Goal: Task Accomplishment & Management: Manage account settings

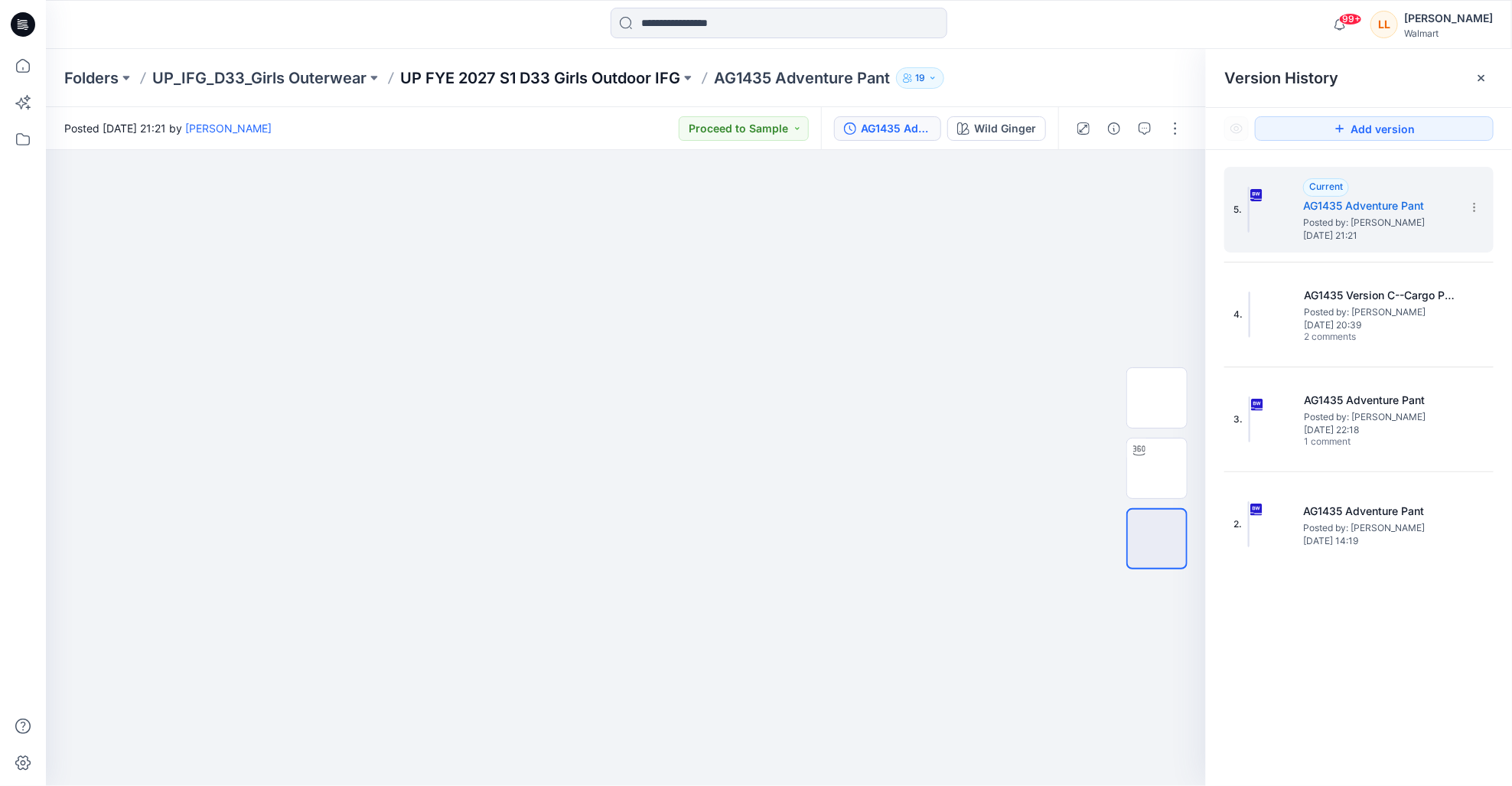
click at [557, 80] on p "UP FYE 2027 S1 D33 Girls Outdoor IFG" at bounding box center [540, 79] width 280 height 22
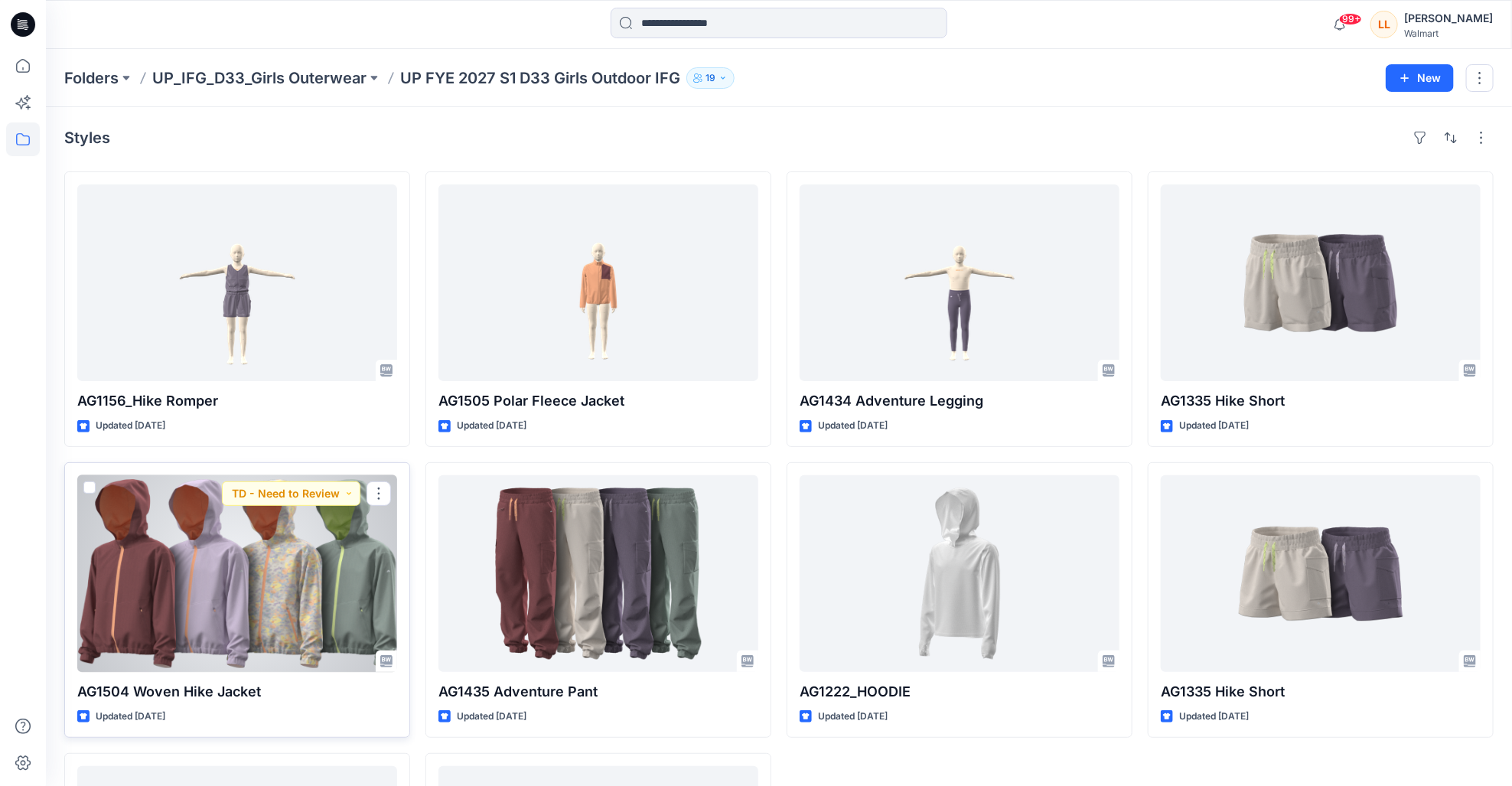
click at [237, 587] on div at bounding box center [237, 573] width 320 height 196
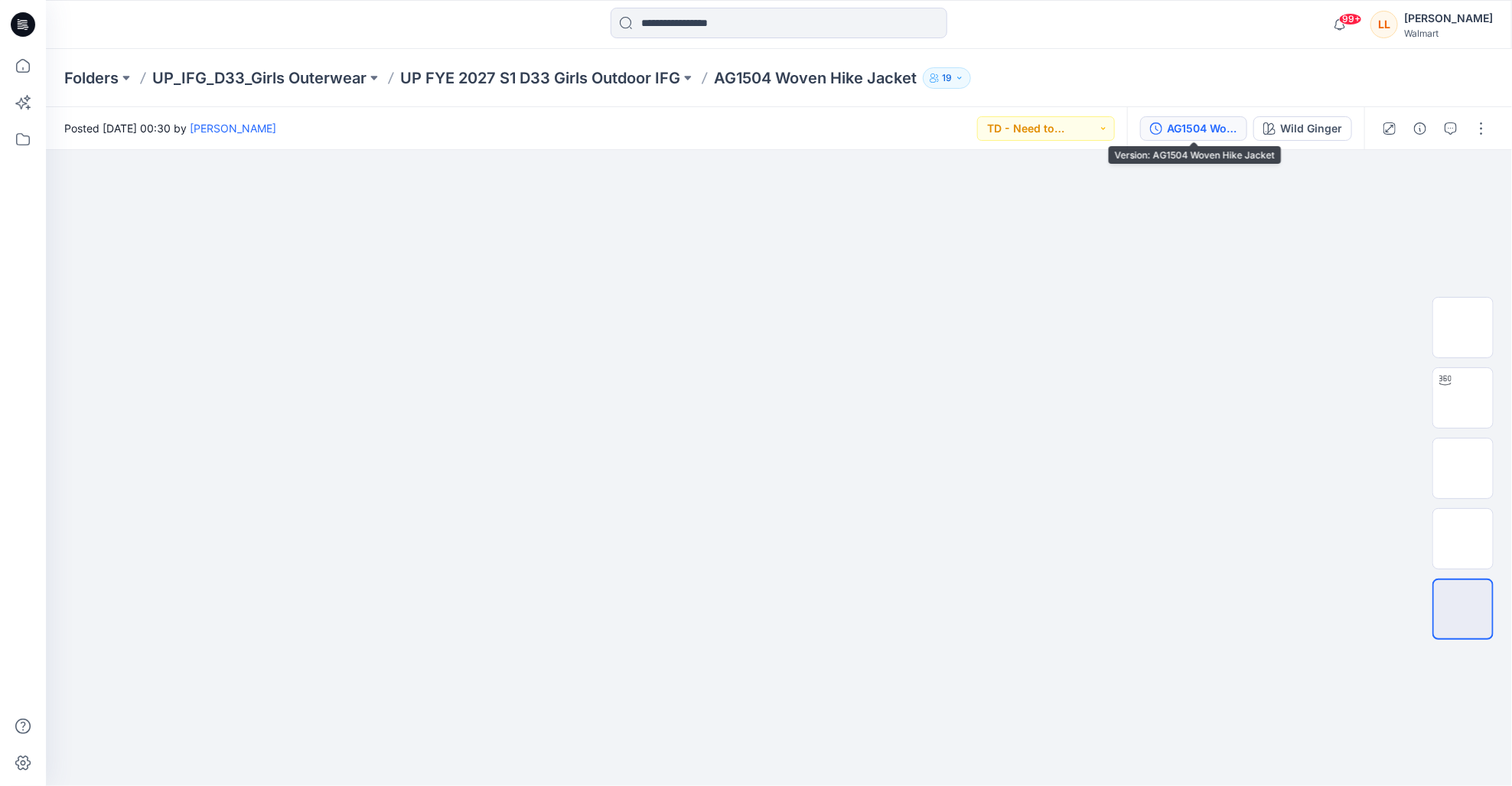
click at [1178, 121] on div "AG1504 Woven Hike Jacket" at bounding box center [1202, 129] width 70 height 17
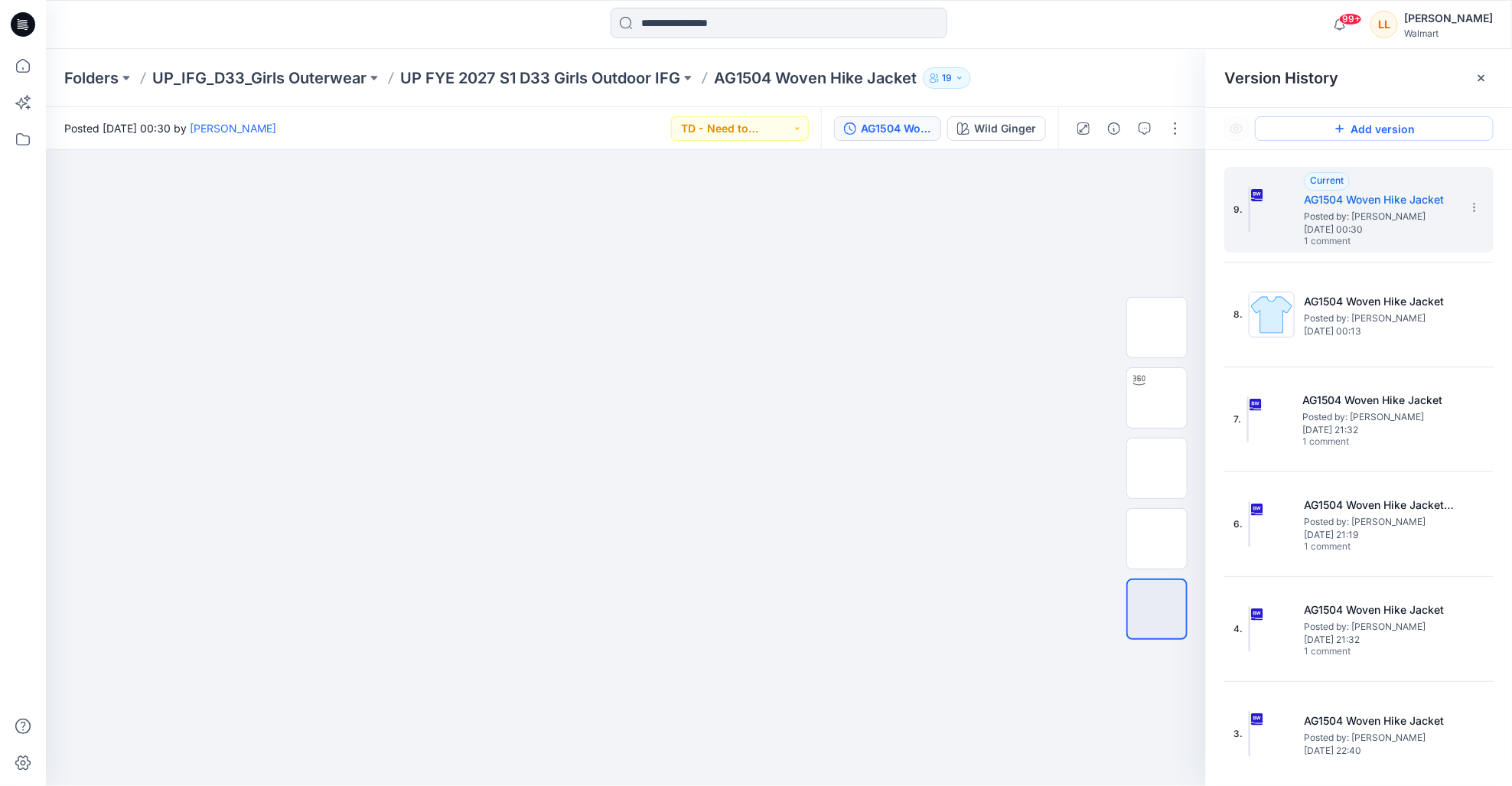
click at [1325, 124] on button "Add version" at bounding box center [1374, 128] width 239 height 24
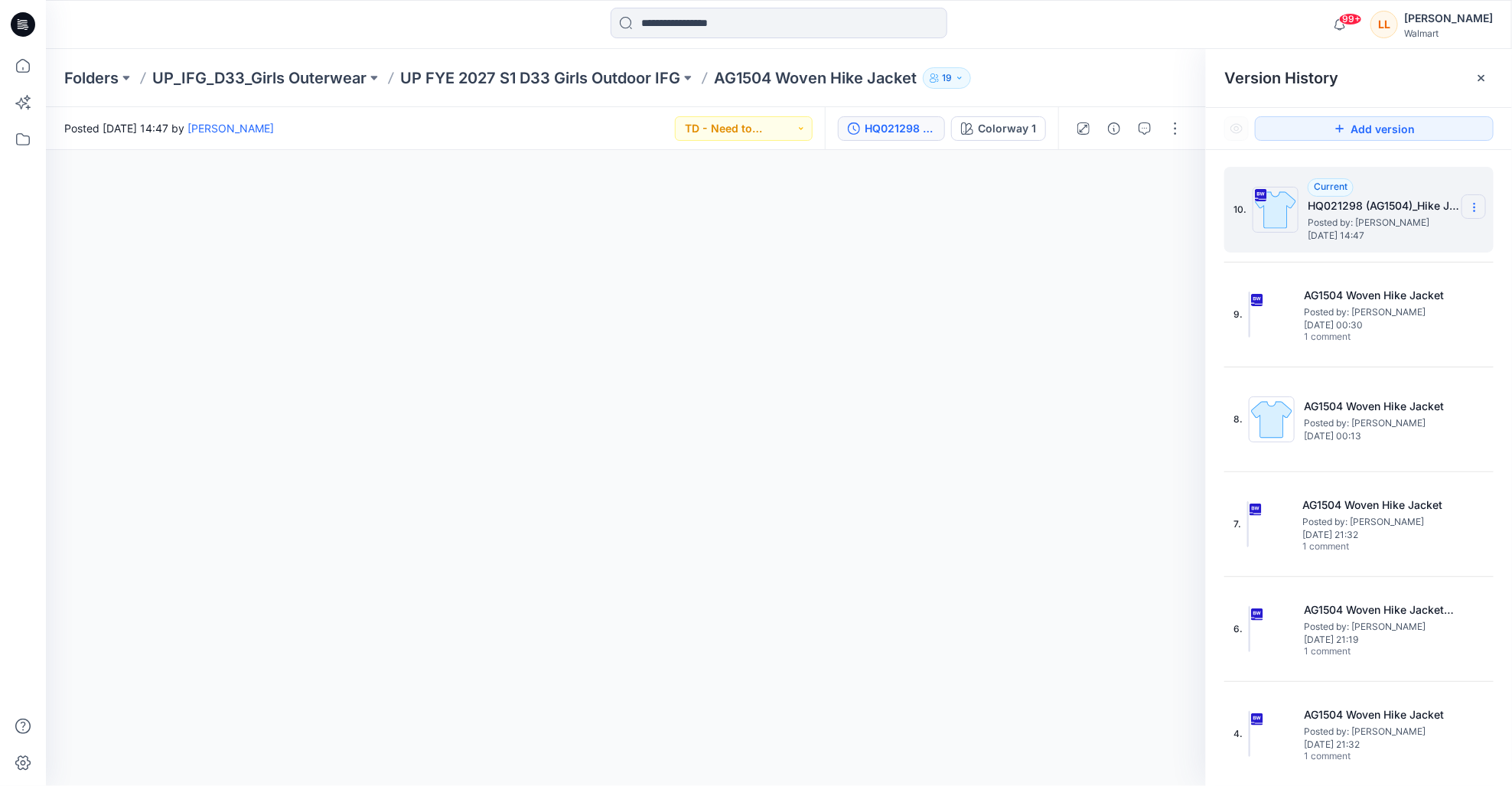
click at [1482, 207] on section at bounding box center [1473, 207] width 24 height 24
click at [1377, 196] on h5 "HQ021298 (AG1504)_Hike Jacket_GV" at bounding box center [1383, 206] width 153 height 18
click at [1171, 126] on button "button" at bounding box center [1174, 128] width 24 height 24
click at [1097, 197] on button "Edit" at bounding box center [1112, 207] width 140 height 28
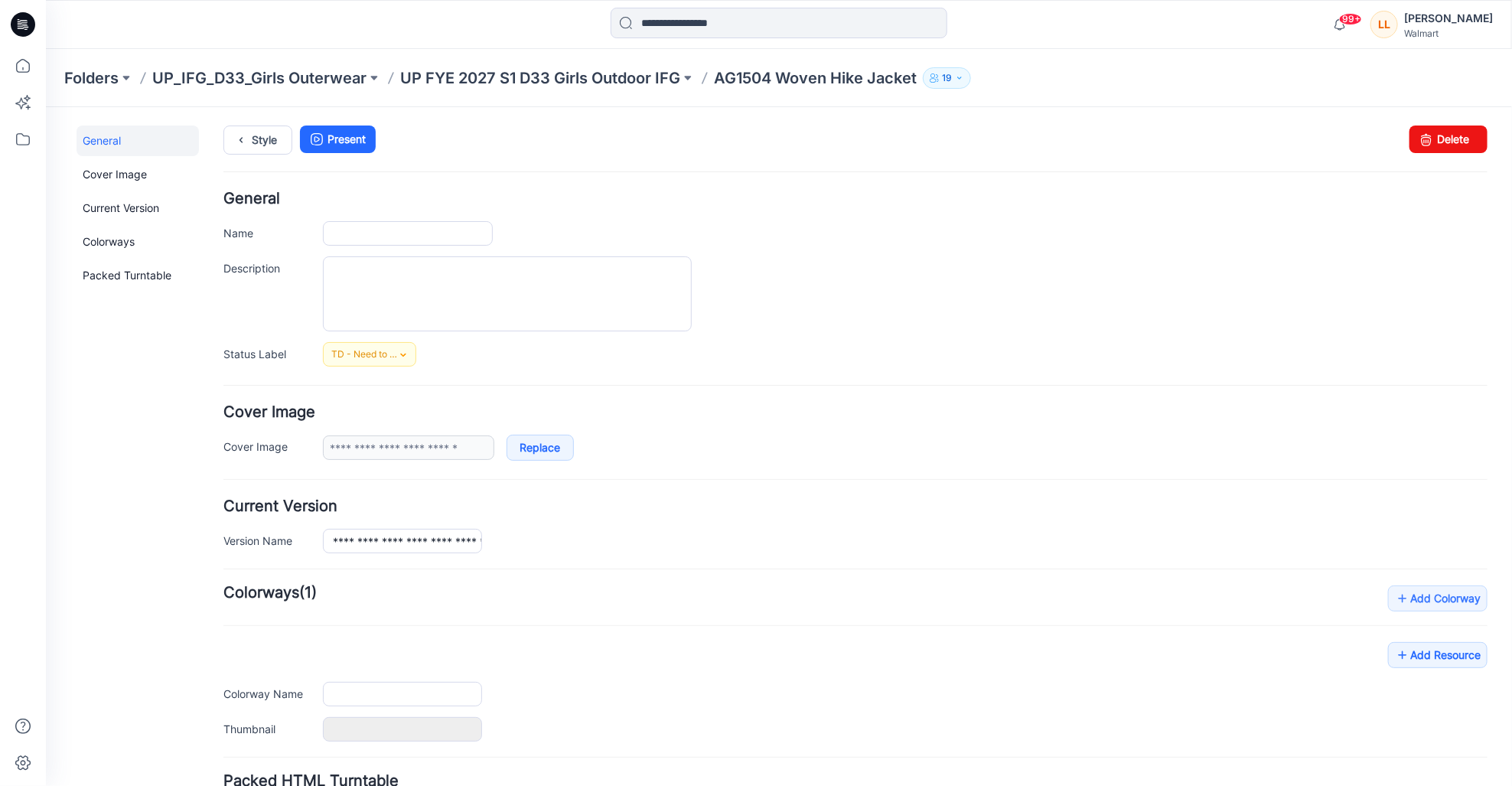
type input "**********"
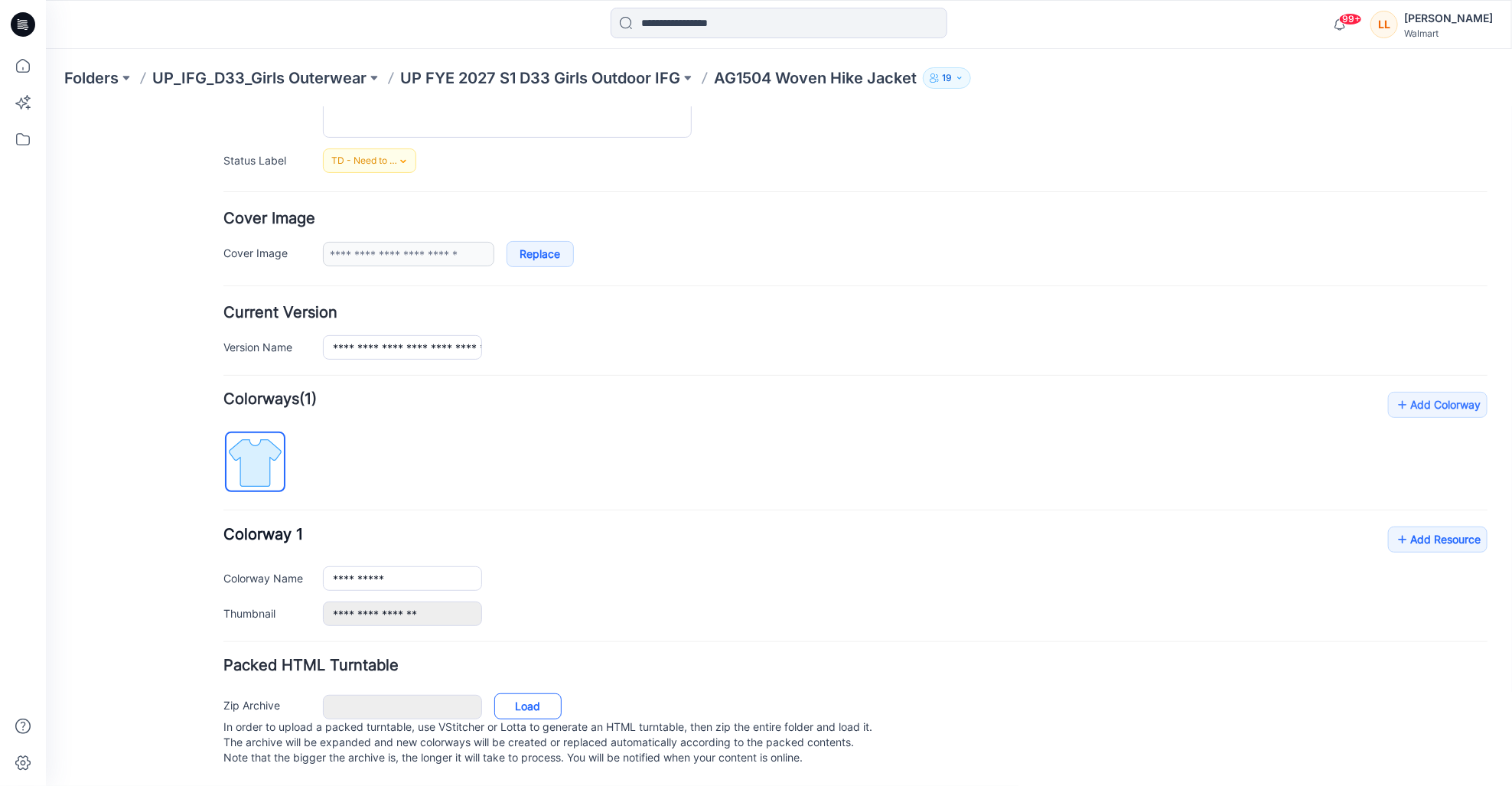
click at [498, 692] on link "Load" at bounding box center [527, 705] width 68 height 26
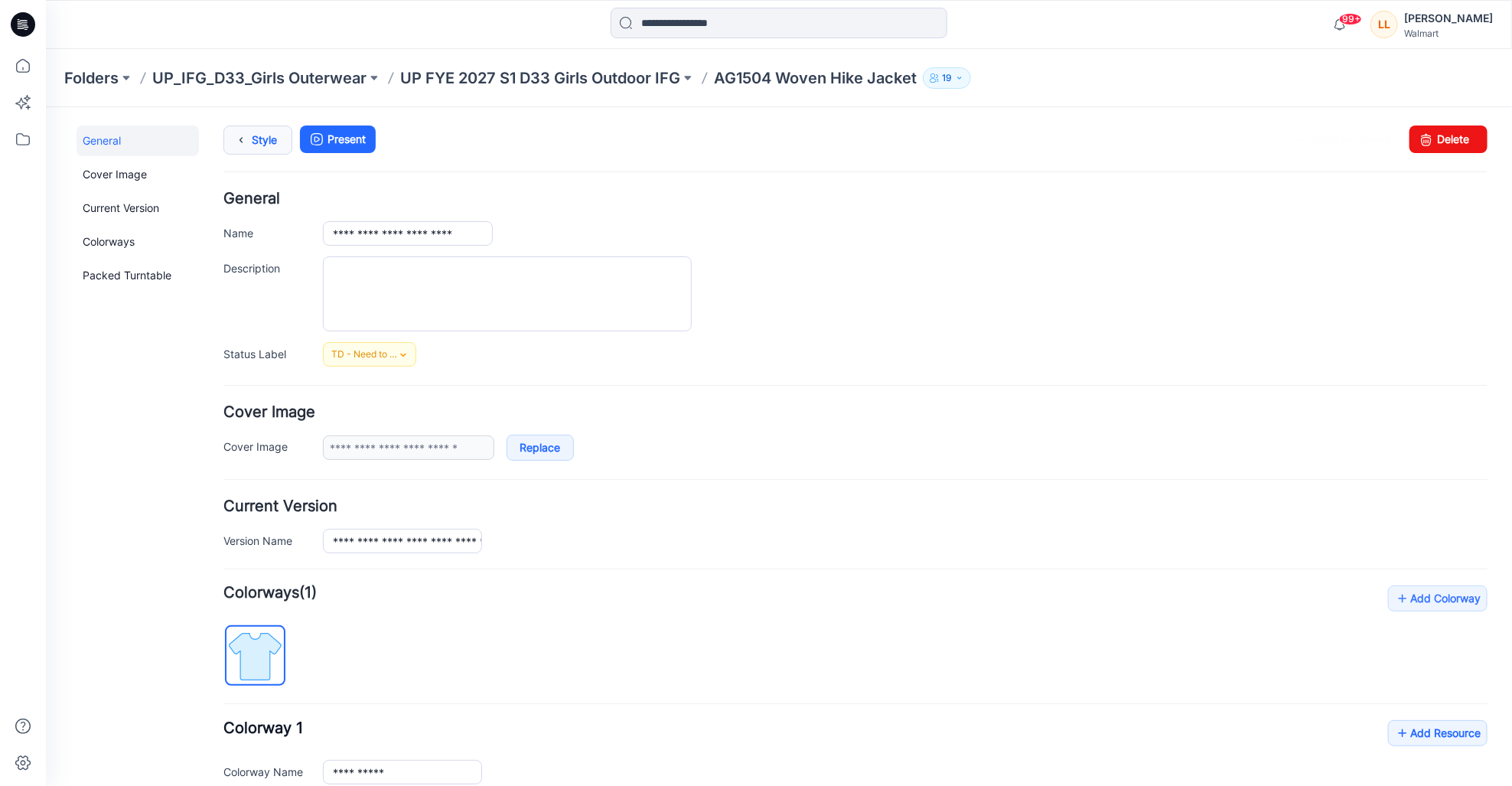
click at [267, 130] on link "Style" at bounding box center [257, 139] width 69 height 29
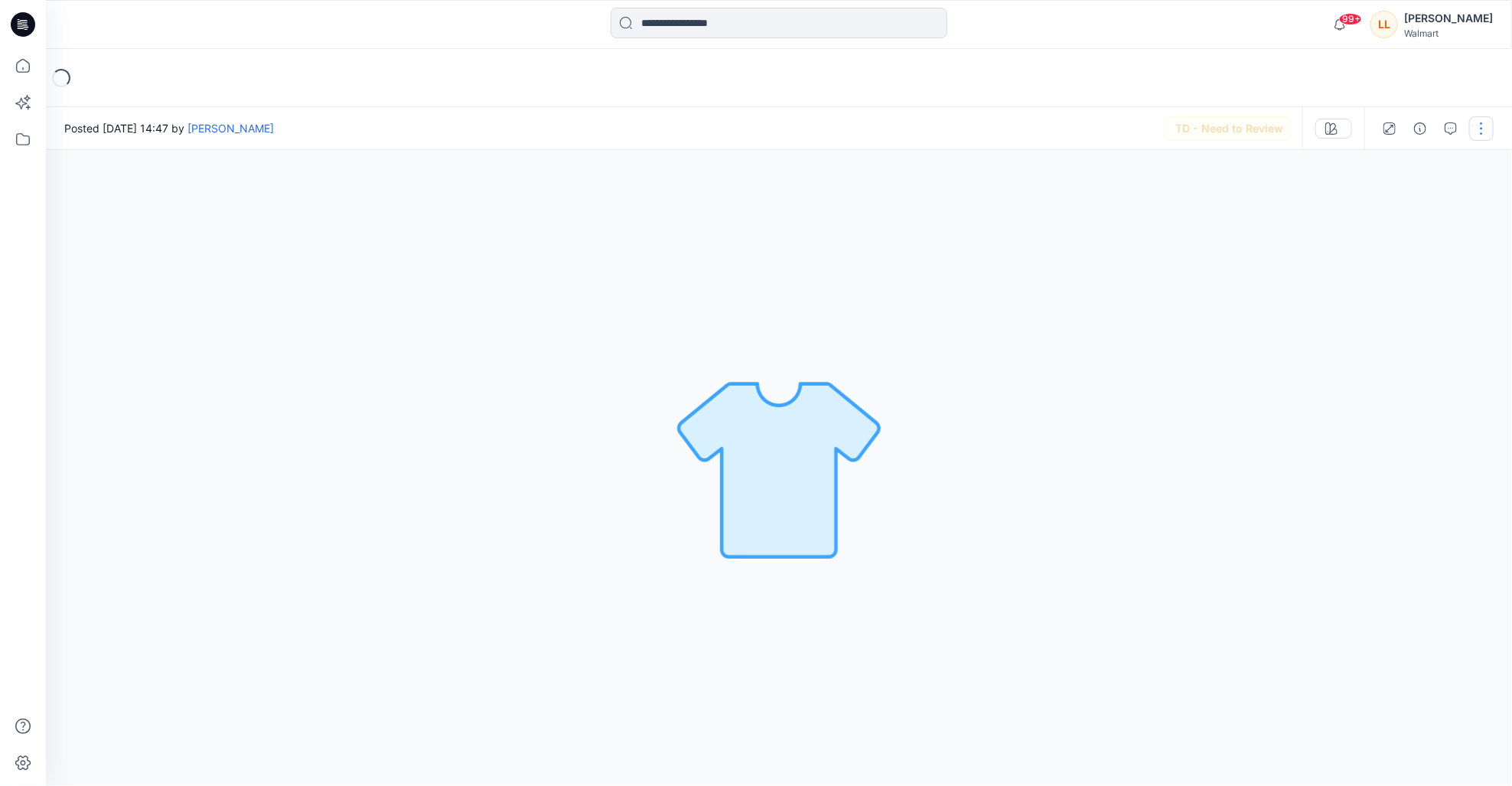
click at [1477, 125] on button "button" at bounding box center [1481, 128] width 24 height 24
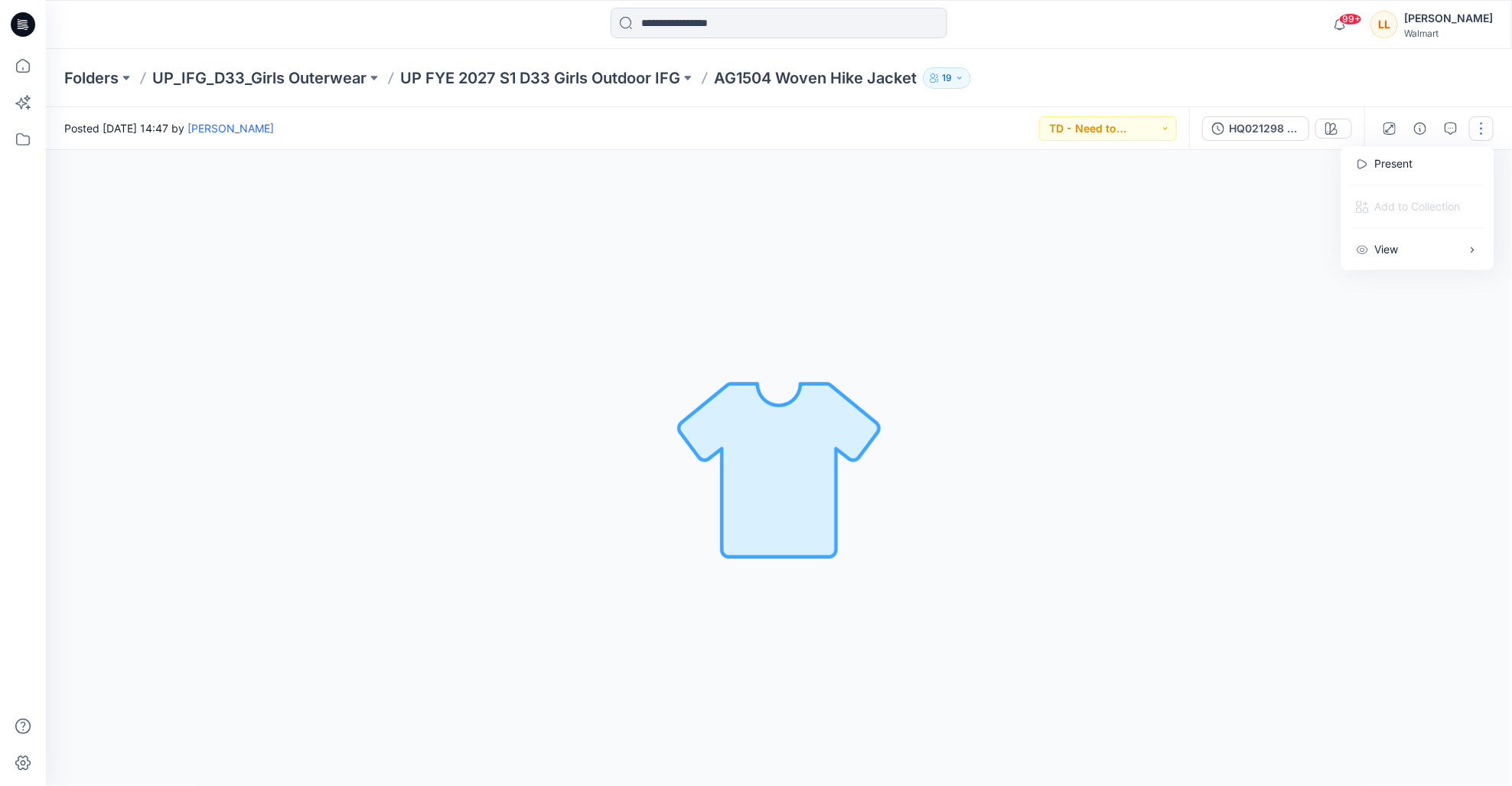
click at [1256, 244] on div "Loading... Material Properties Loading..." at bounding box center [779, 467] width 1466 height 636
click at [1480, 124] on button "button" at bounding box center [1481, 128] width 24 height 24
click at [1380, 205] on p "Edit" at bounding box center [1384, 207] width 19 height 16
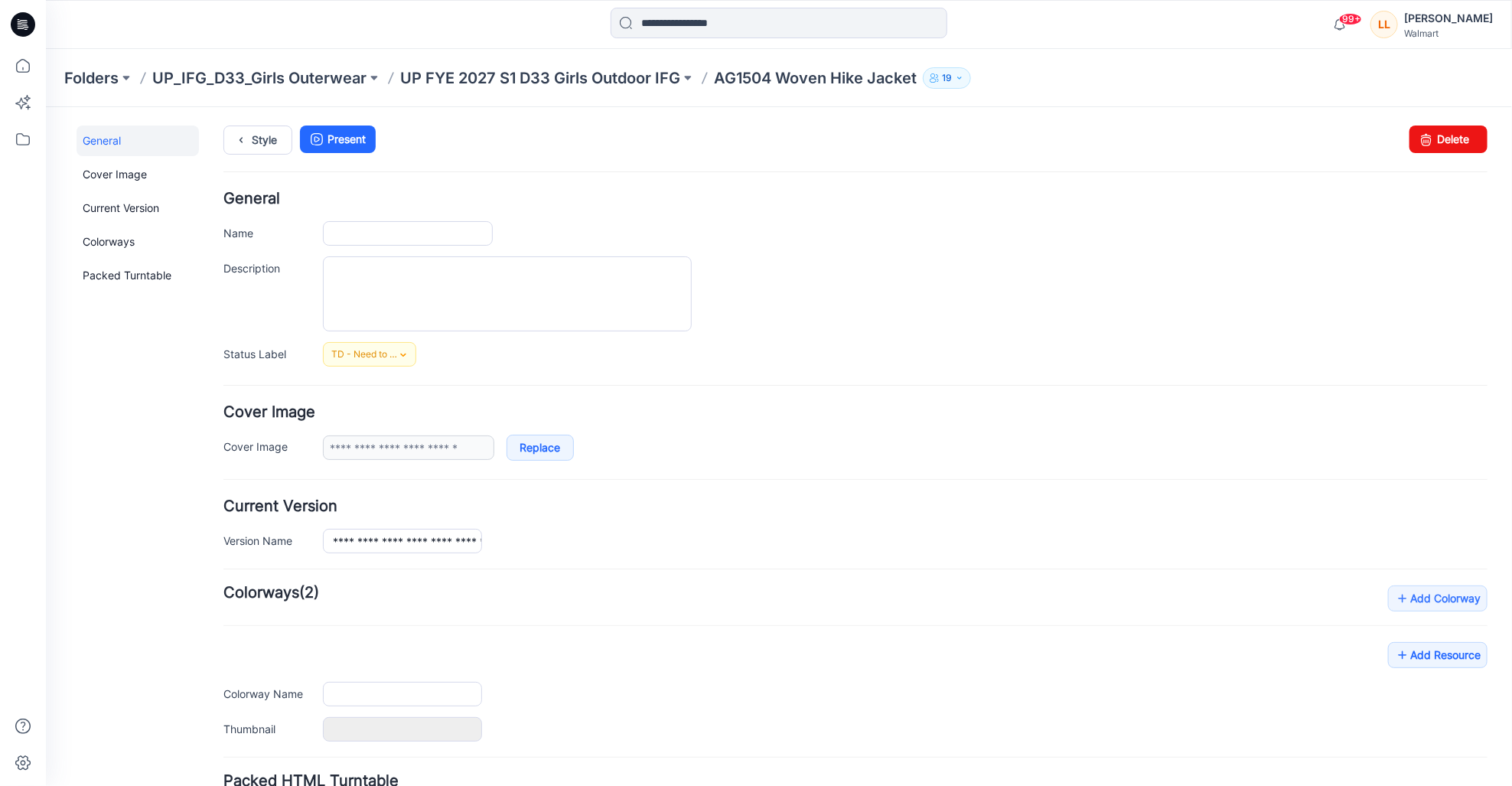
type input "**********"
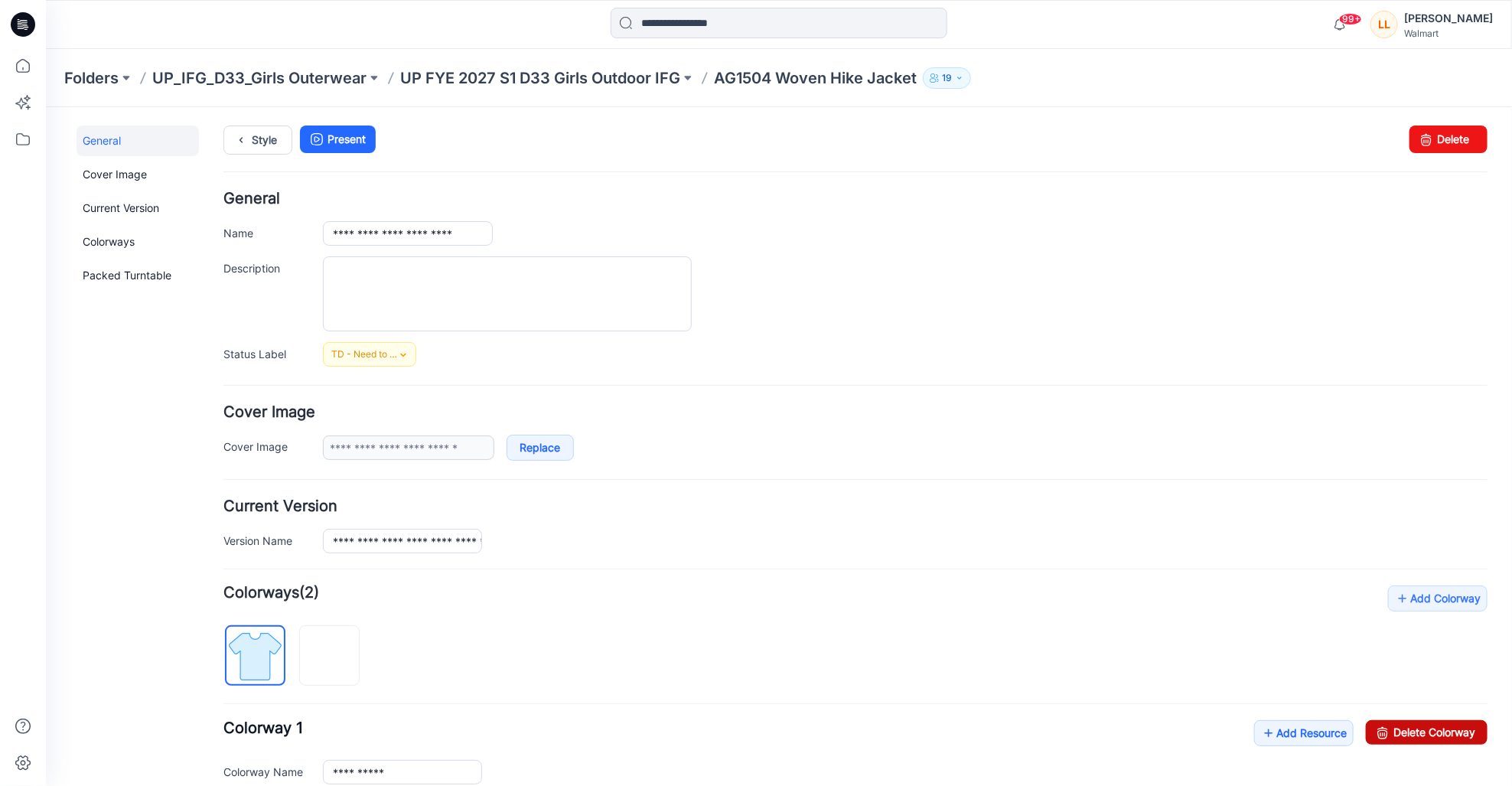
click at [1421, 732] on link "Delete Colorway" at bounding box center [1426, 731] width 122 height 24
type input "********"
type input "**********"
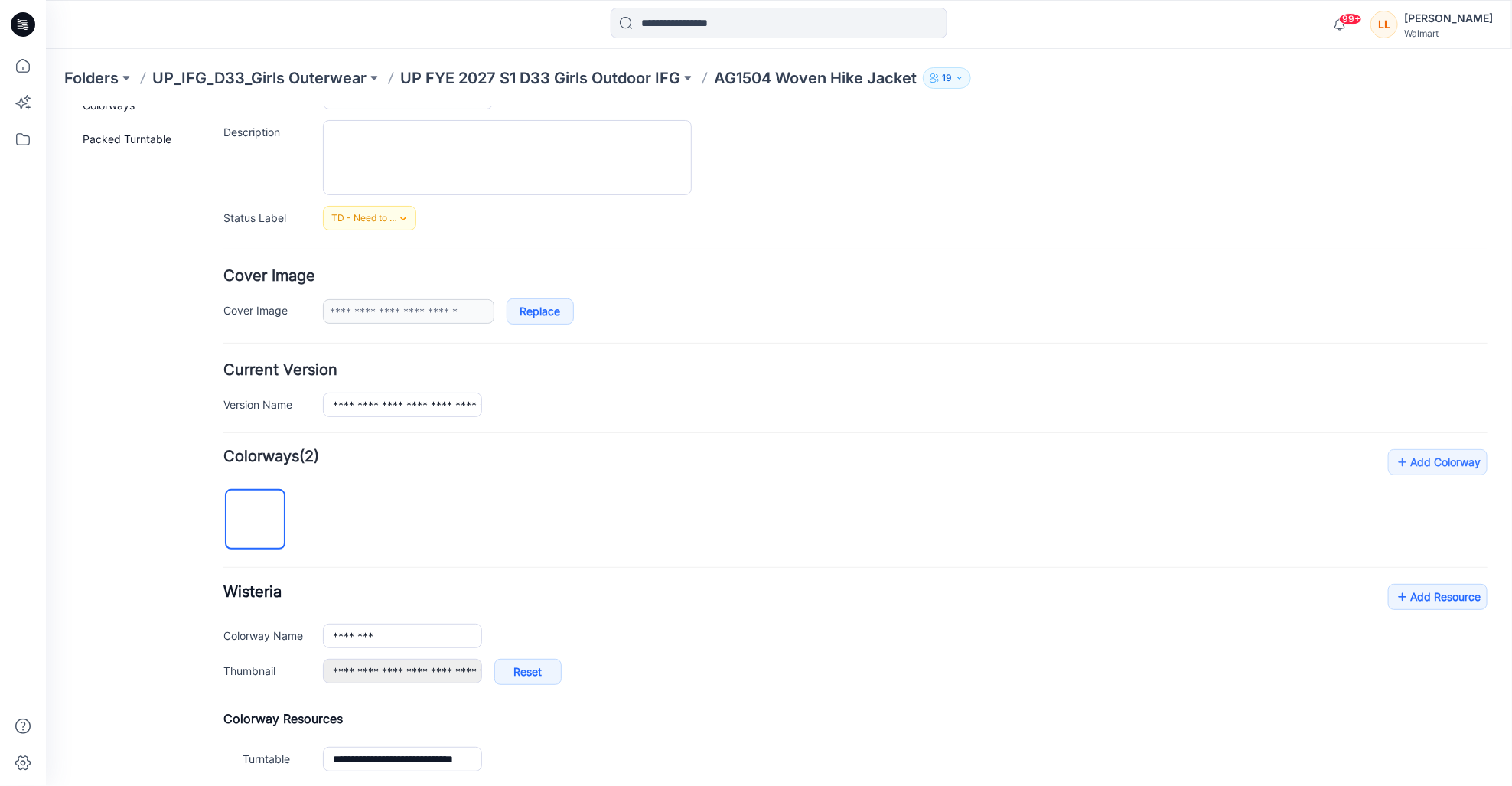
scroll to position [242, 0]
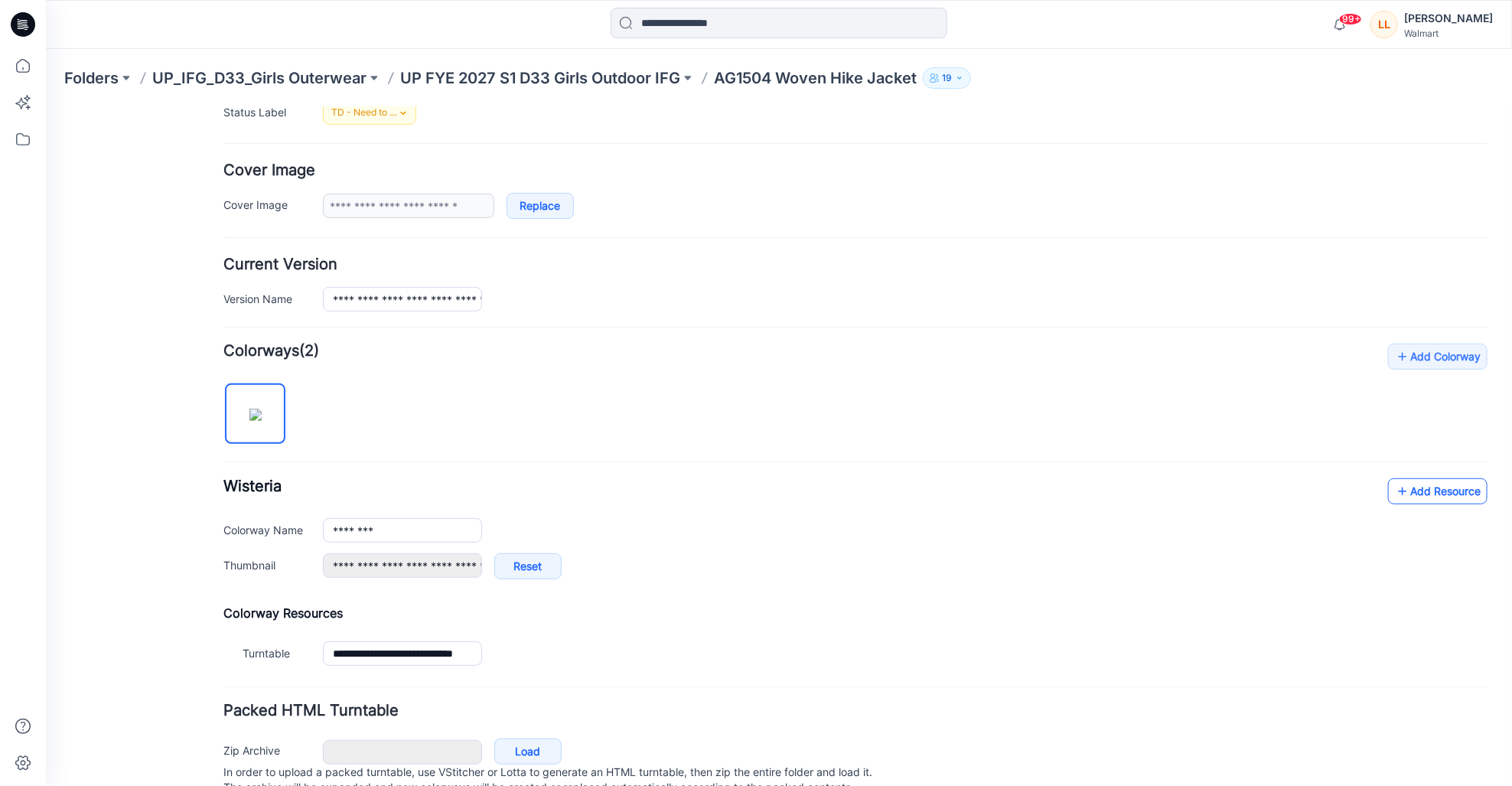
click at [1410, 486] on link "Add Resource" at bounding box center [1437, 490] width 99 height 26
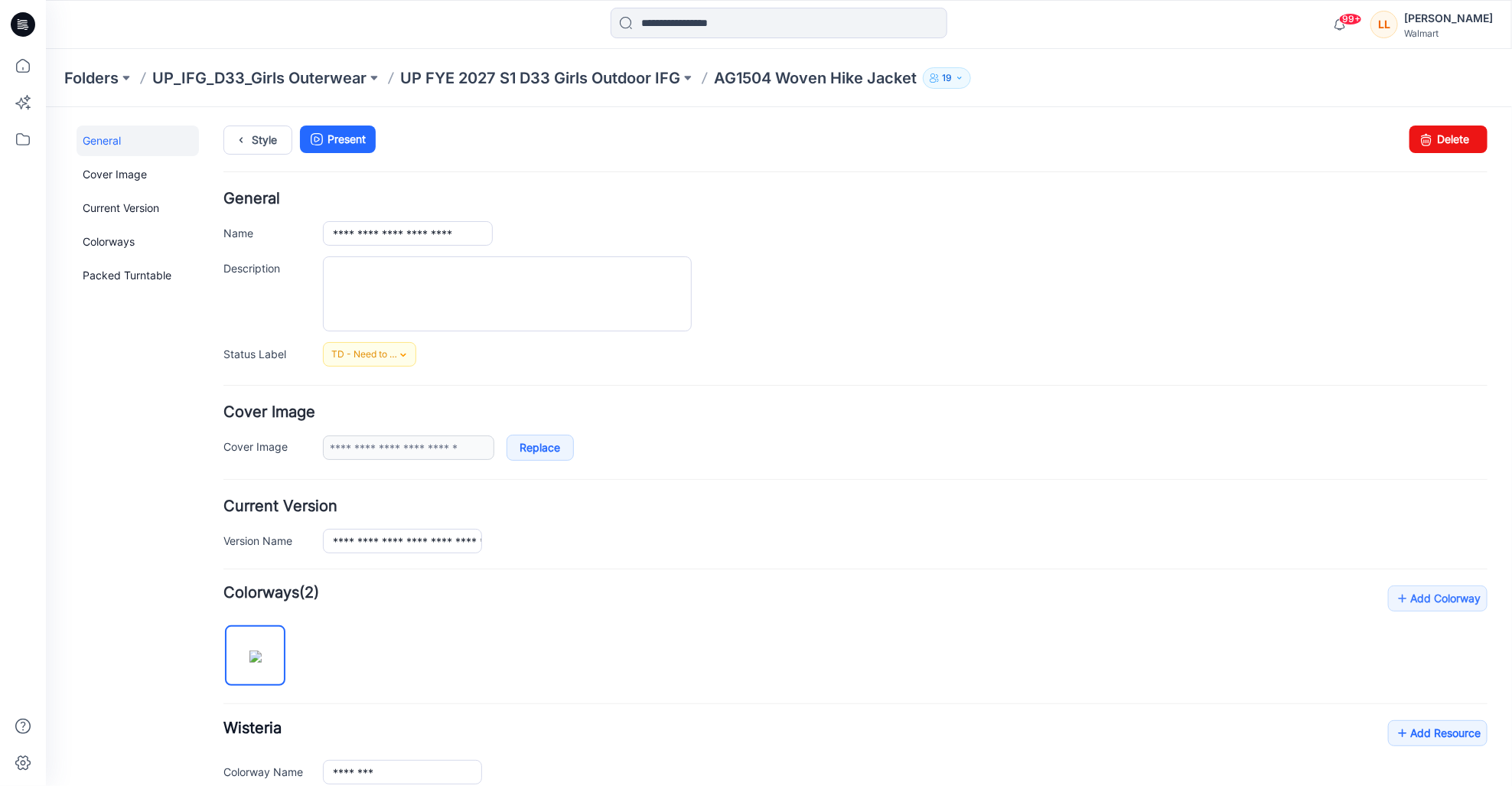
scroll to position [0, 0]
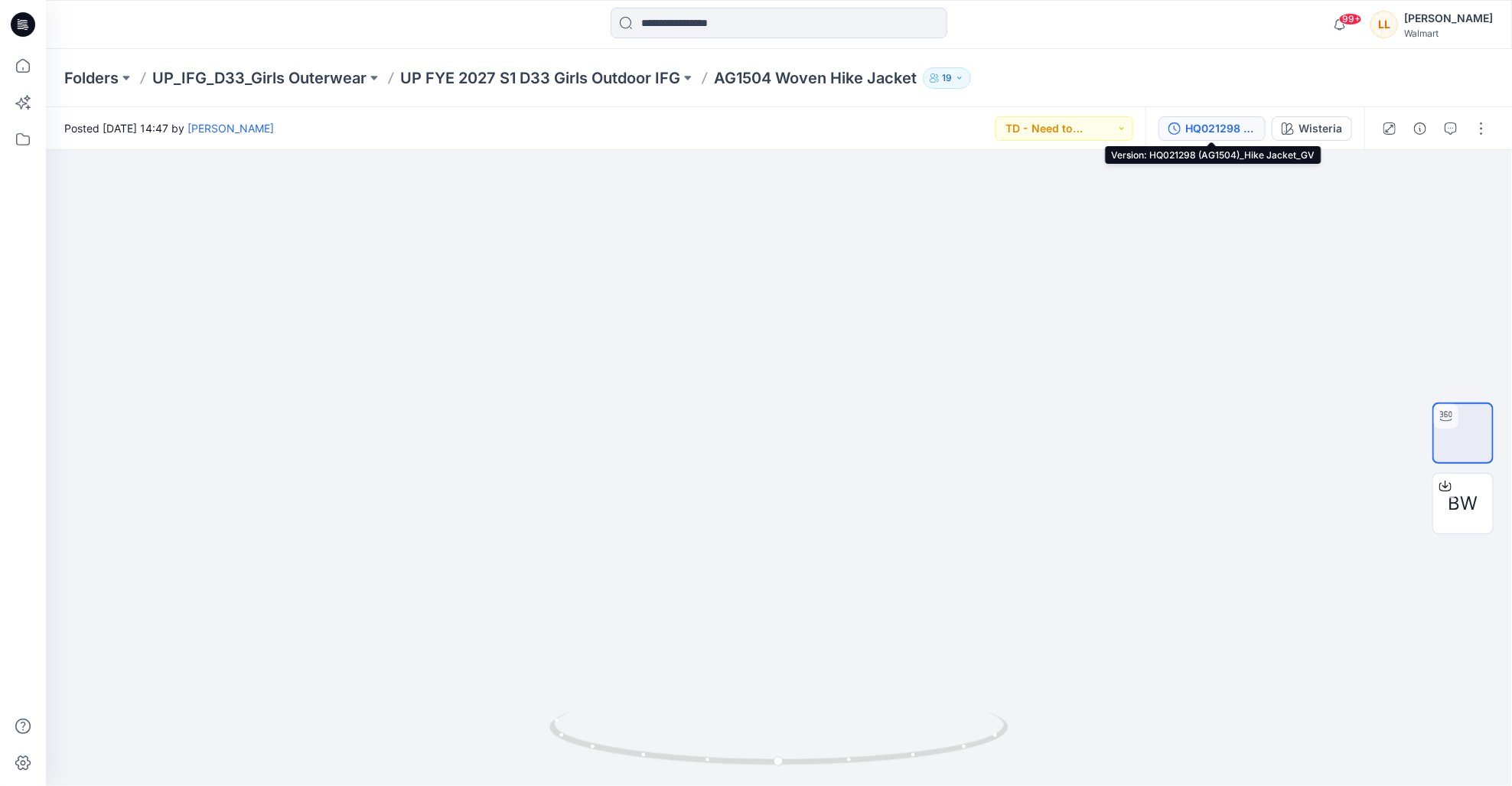
click at [1245, 124] on div "HQ021298 (AG1504)_Hike Jacket_GV" at bounding box center [1220, 129] width 70 height 17
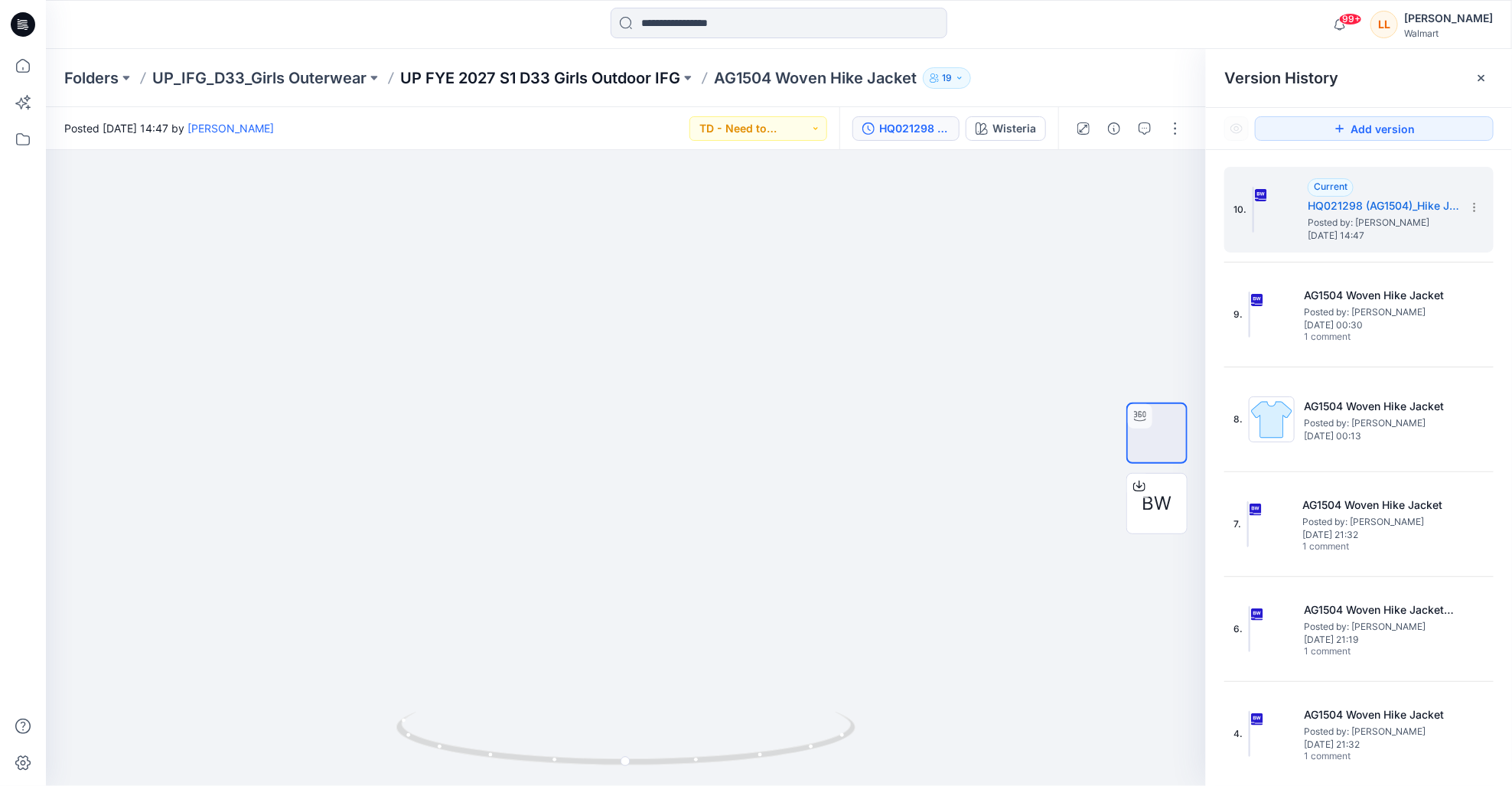
click at [548, 83] on p "UP FYE 2027 S1 D33 Girls Outdoor IFG" at bounding box center [540, 79] width 280 height 22
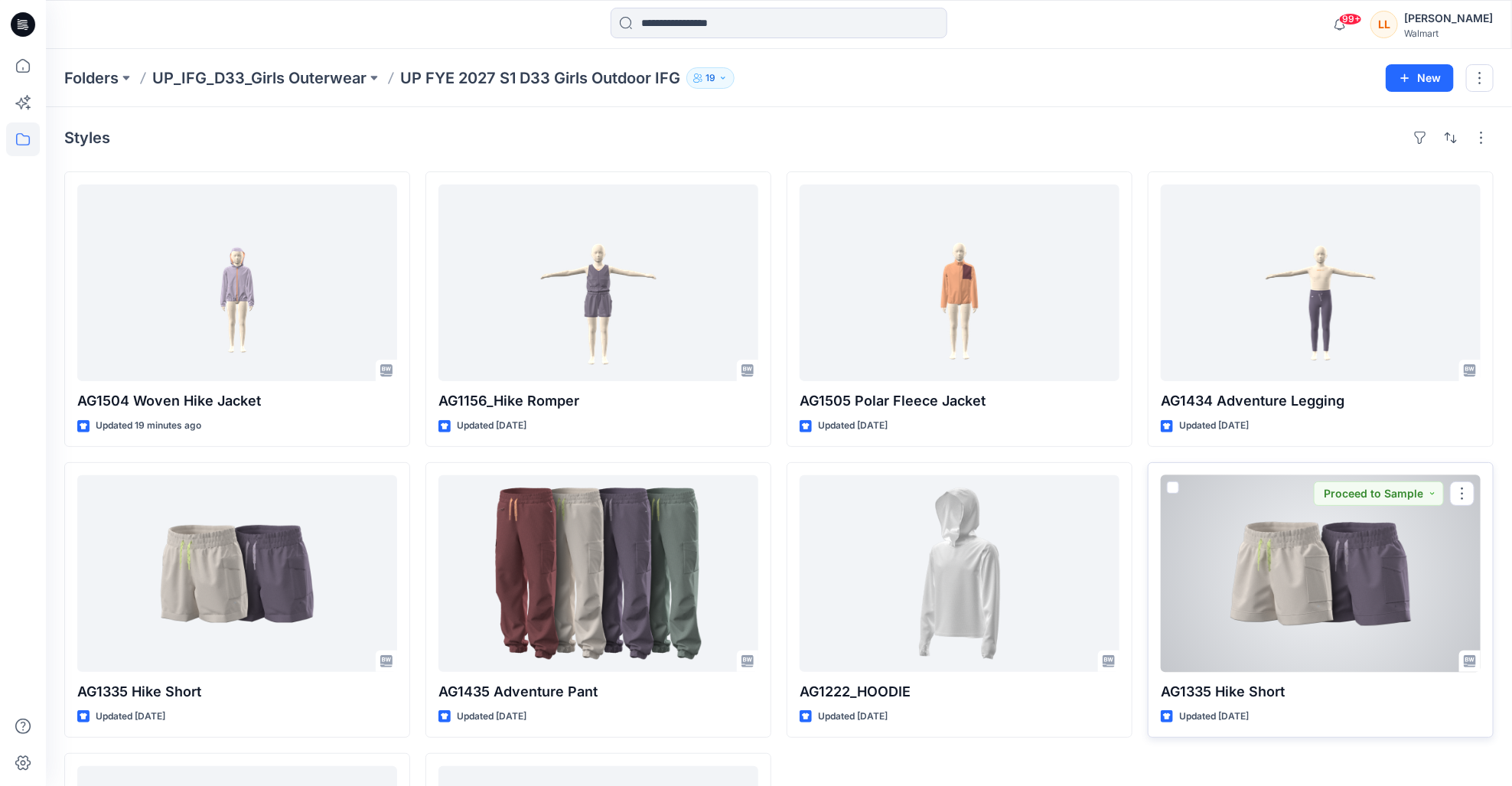
click at [1371, 574] on div at bounding box center [1321, 573] width 320 height 196
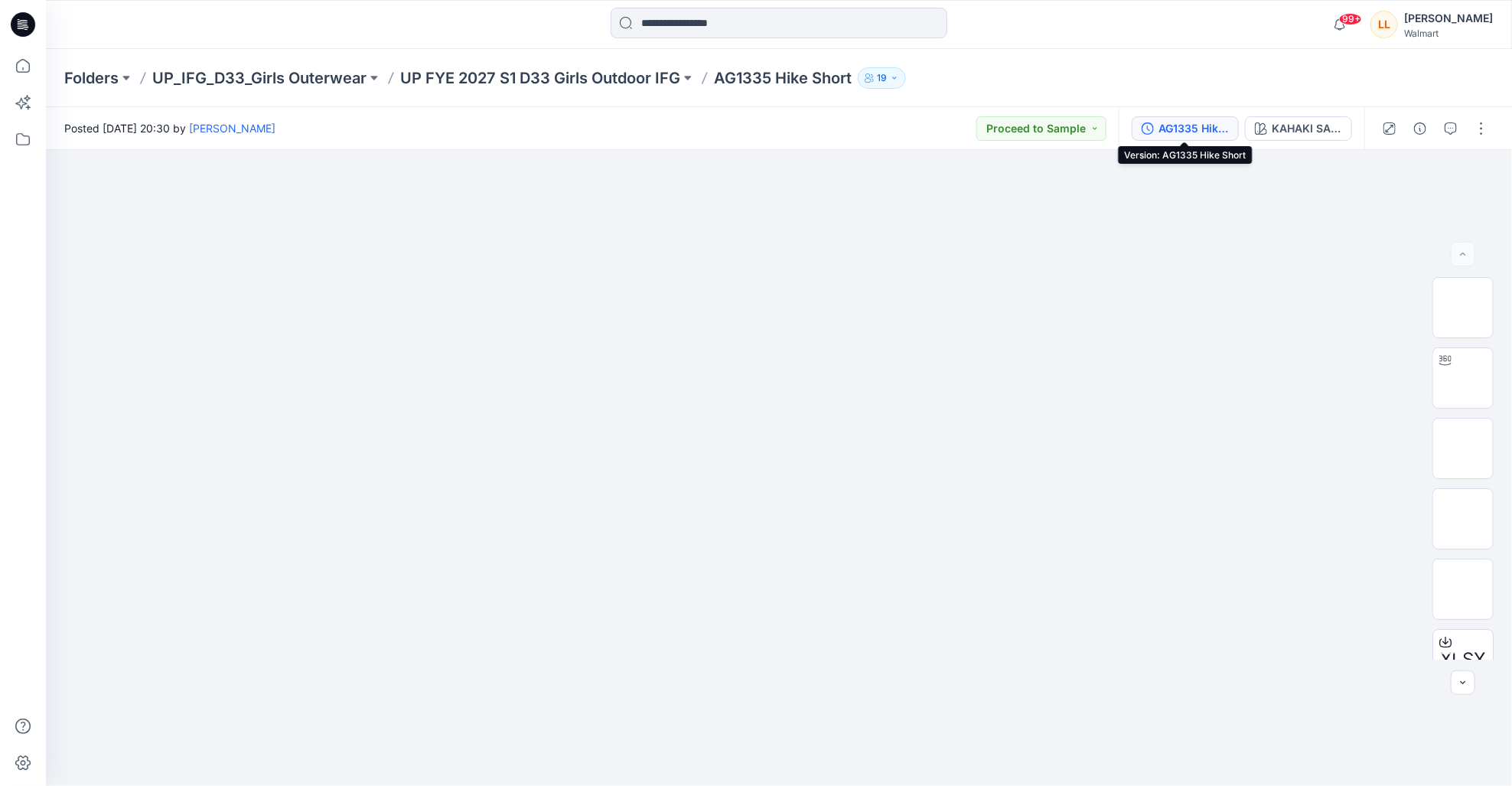
click at [1209, 125] on div "AG1335 Hike Short" at bounding box center [1194, 129] width 70 height 17
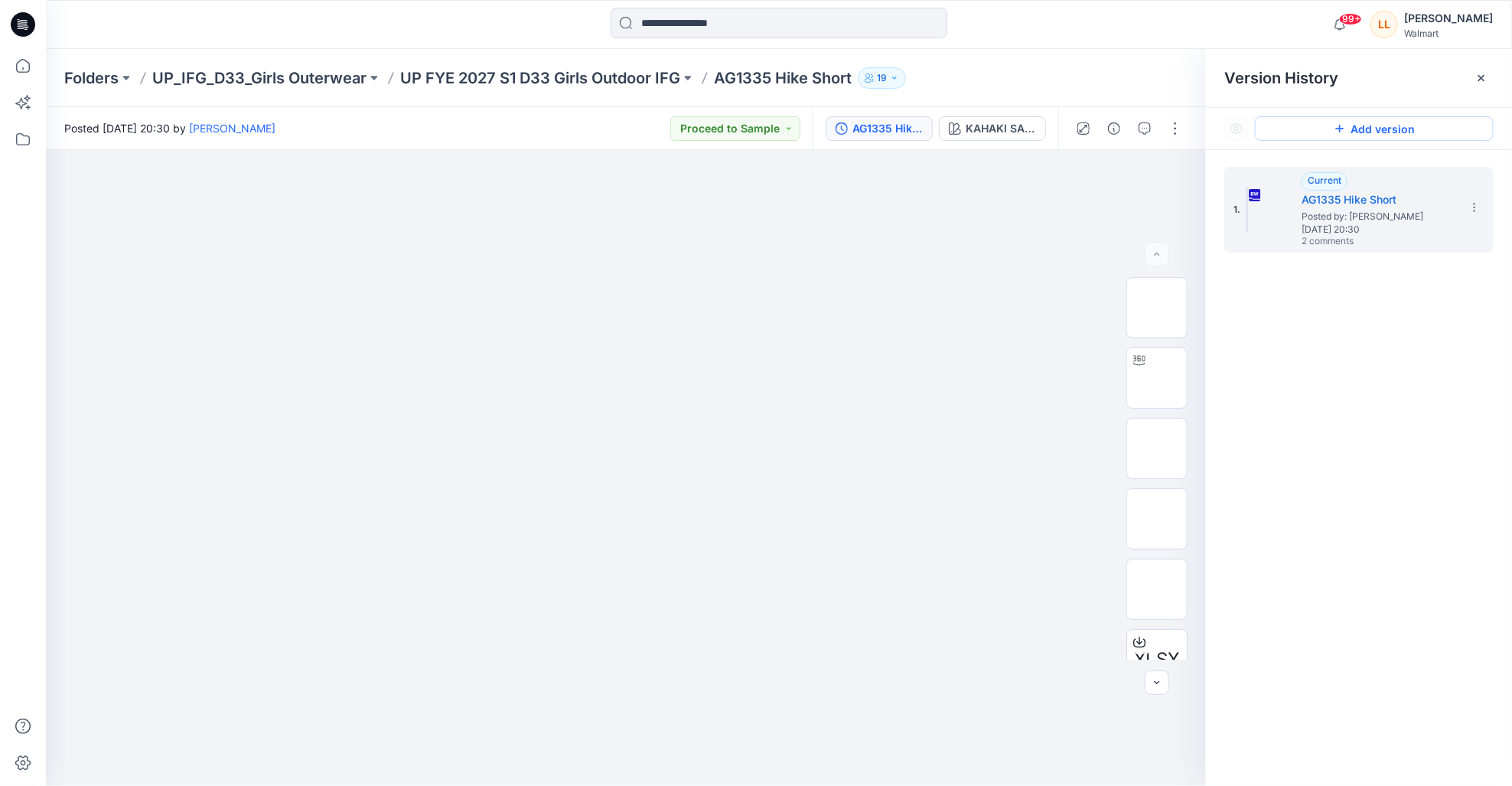
click at [1325, 126] on button "Add version" at bounding box center [1374, 128] width 239 height 24
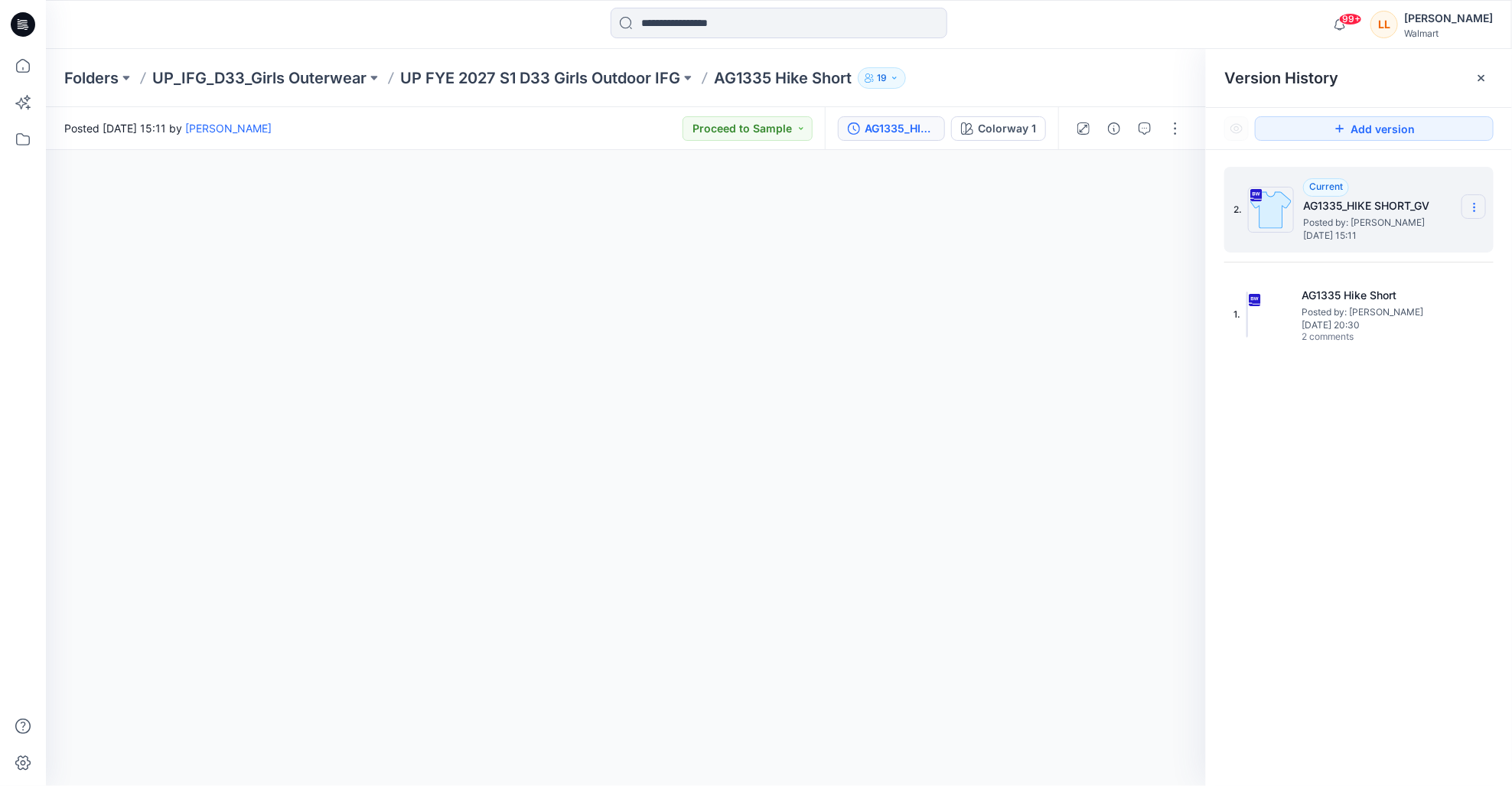
click at [1480, 205] on icon at bounding box center [1474, 207] width 13 height 13
click at [1428, 478] on div "2. Current AG1335_HIKE SHORT_GV Posted by: Leigh Lavange Monday, September 15, …" at bounding box center [1359, 478] width 306 height 658
click at [1482, 76] on icon at bounding box center [1481, 78] width 6 height 6
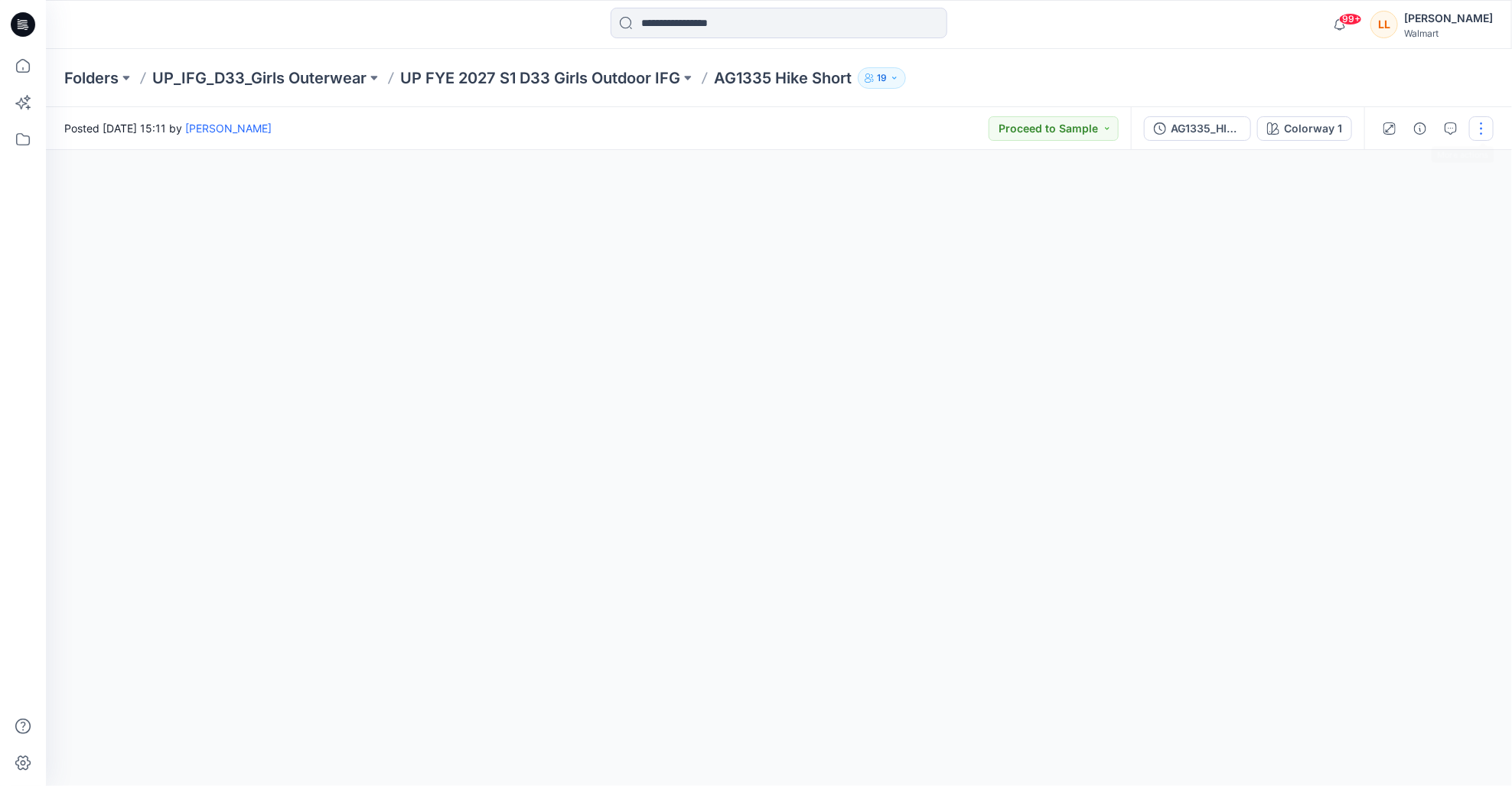
click at [1483, 129] on button "button" at bounding box center [1481, 128] width 24 height 24
click at [1413, 212] on button "Edit" at bounding box center [1418, 207] width 140 height 28
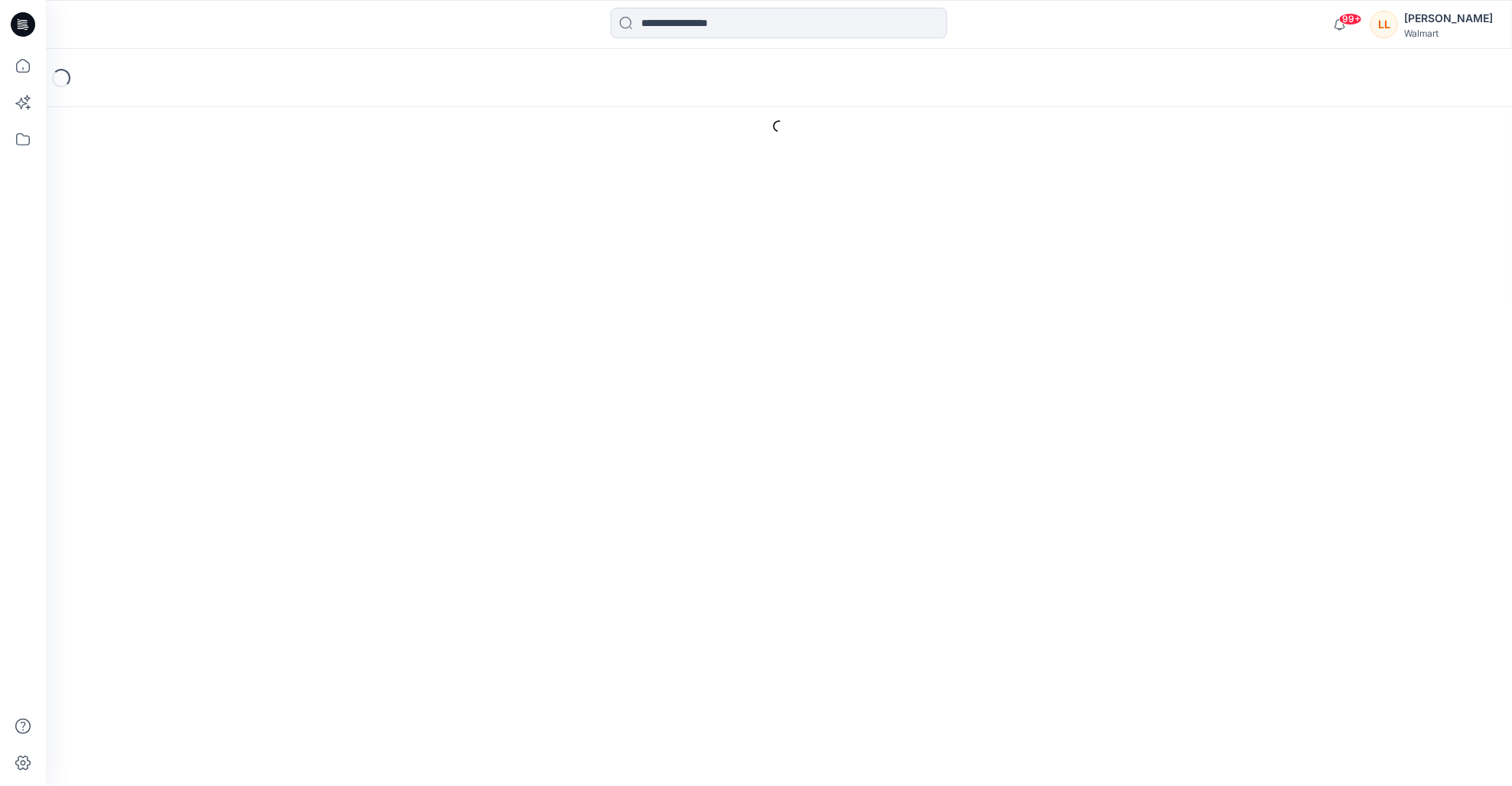
type input "**********"
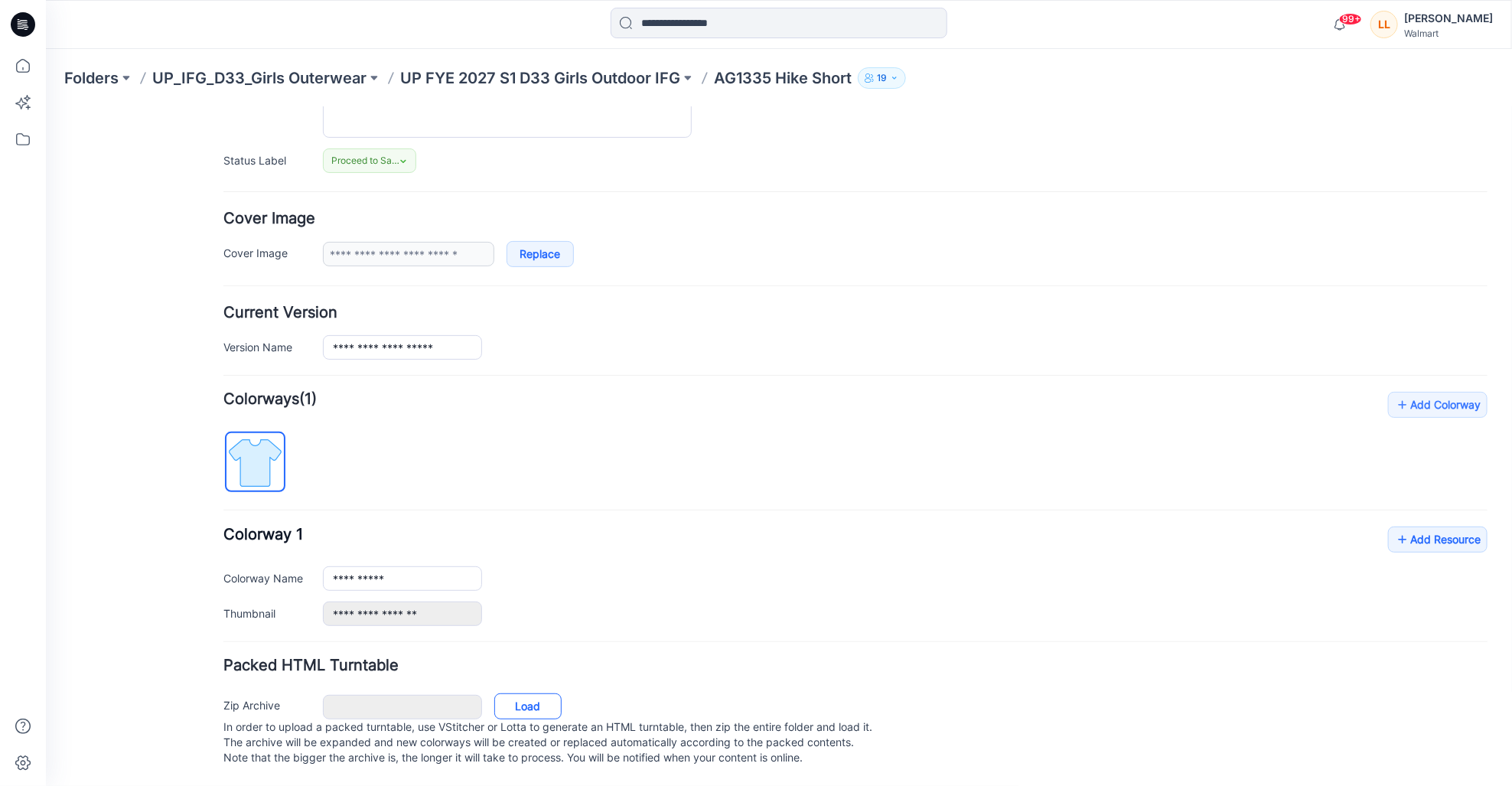
click at [526, 699] on link "Load" at bounding box center [527, 705] width 68 height 26
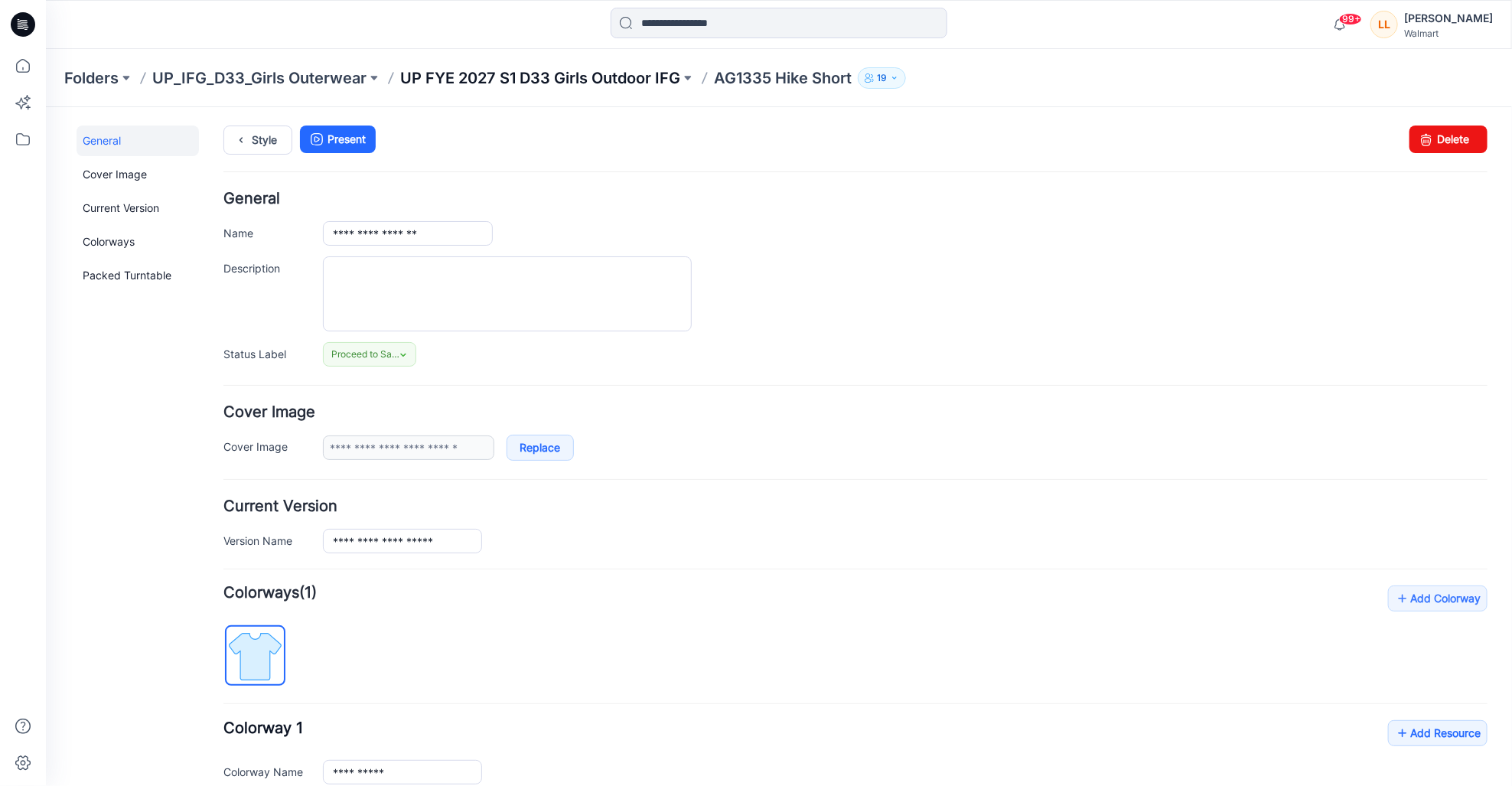
click at [608, 78] on p "UP FYE 2027 S1 D33 Girls Outdoor IFG" at bounding box center [540, 79] width 280 height 22
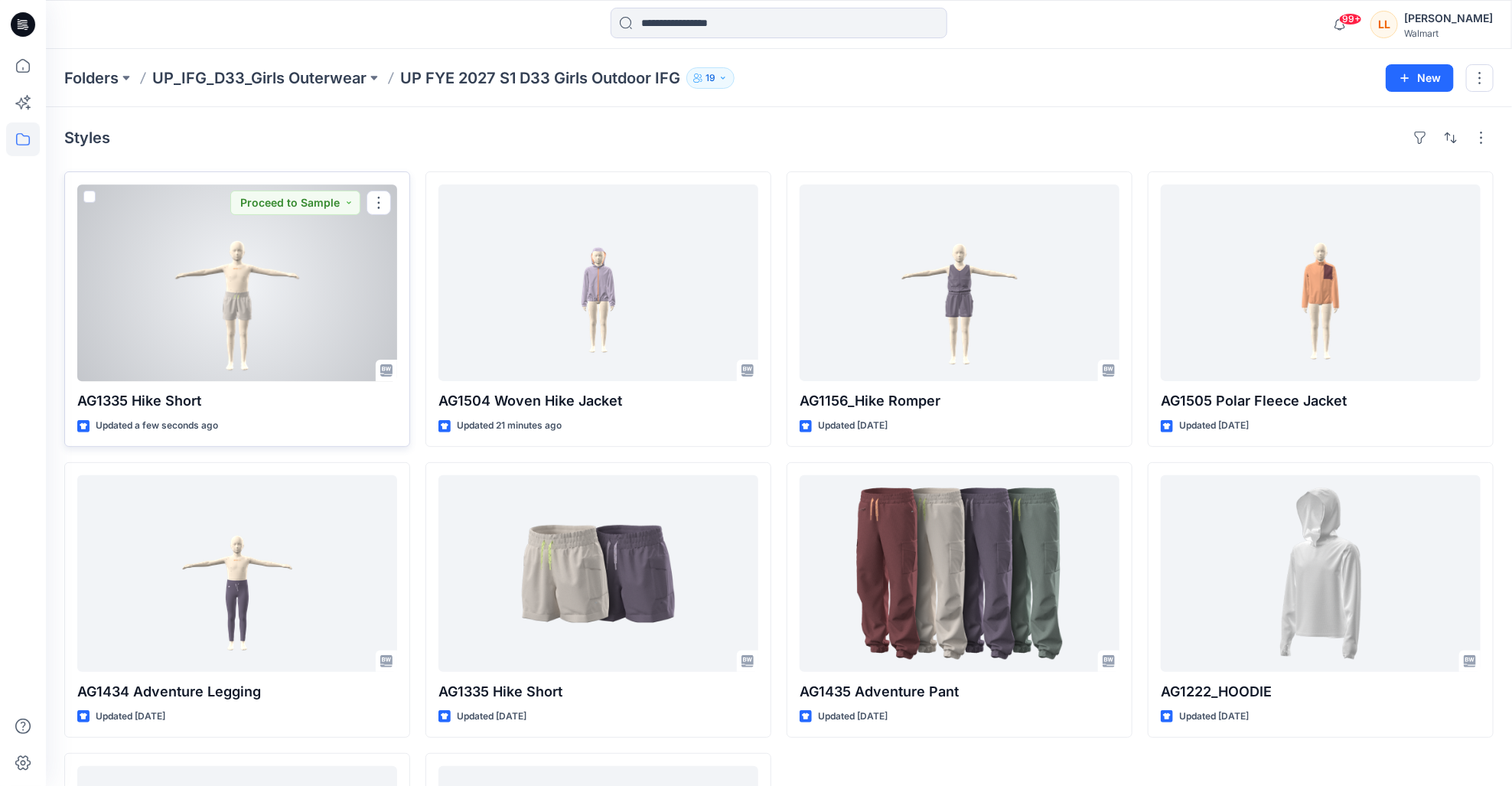
click at [278, 330] on div at bounding box center [237, 283] width 320 height 196
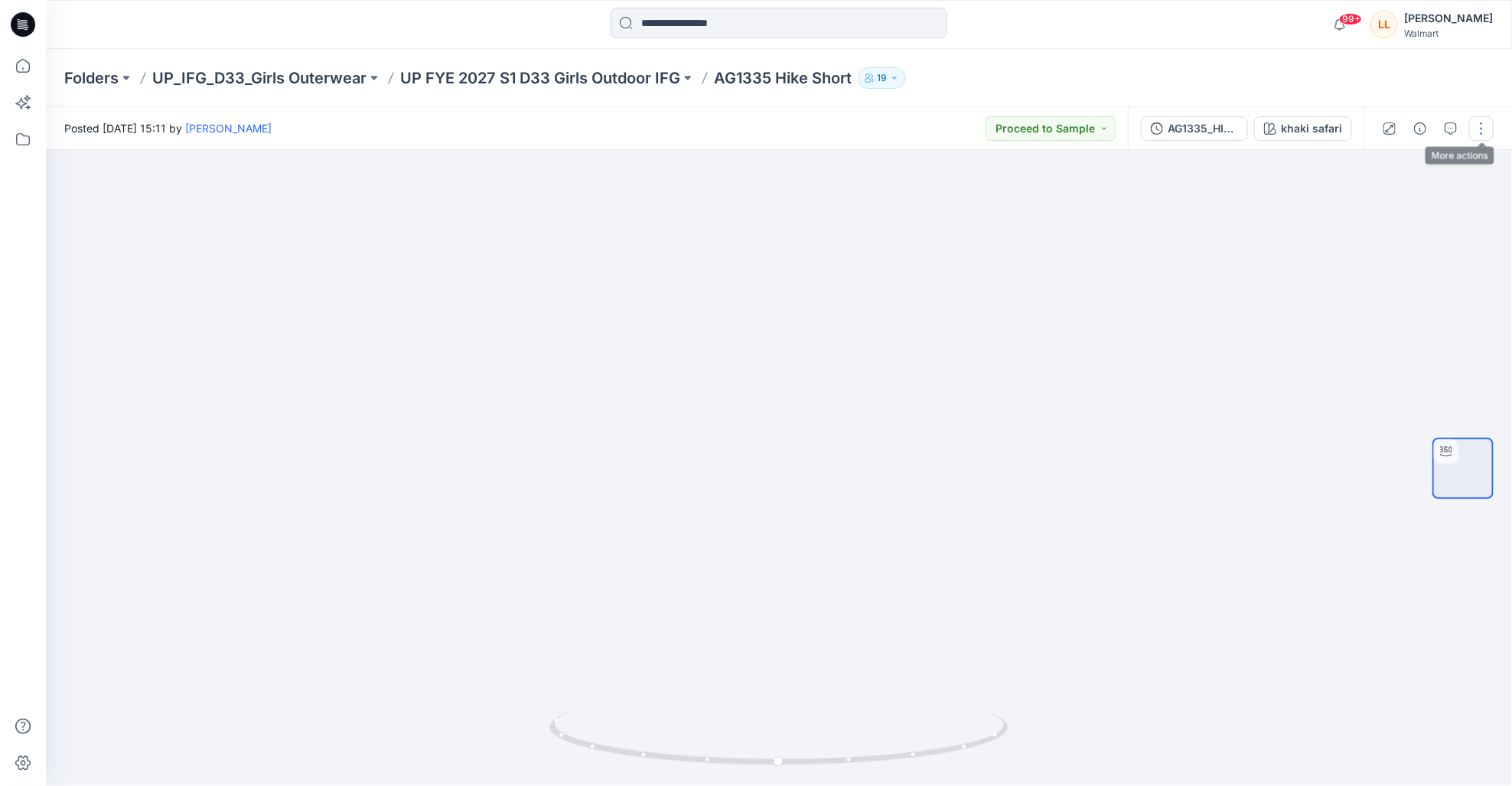
click at [1487, 131] on button "button" at bounding box center [1481, 128] width 24 height 24
click at [1391, 202] on p "Edit" at bounding box center [1384, 207] width 19 height 16
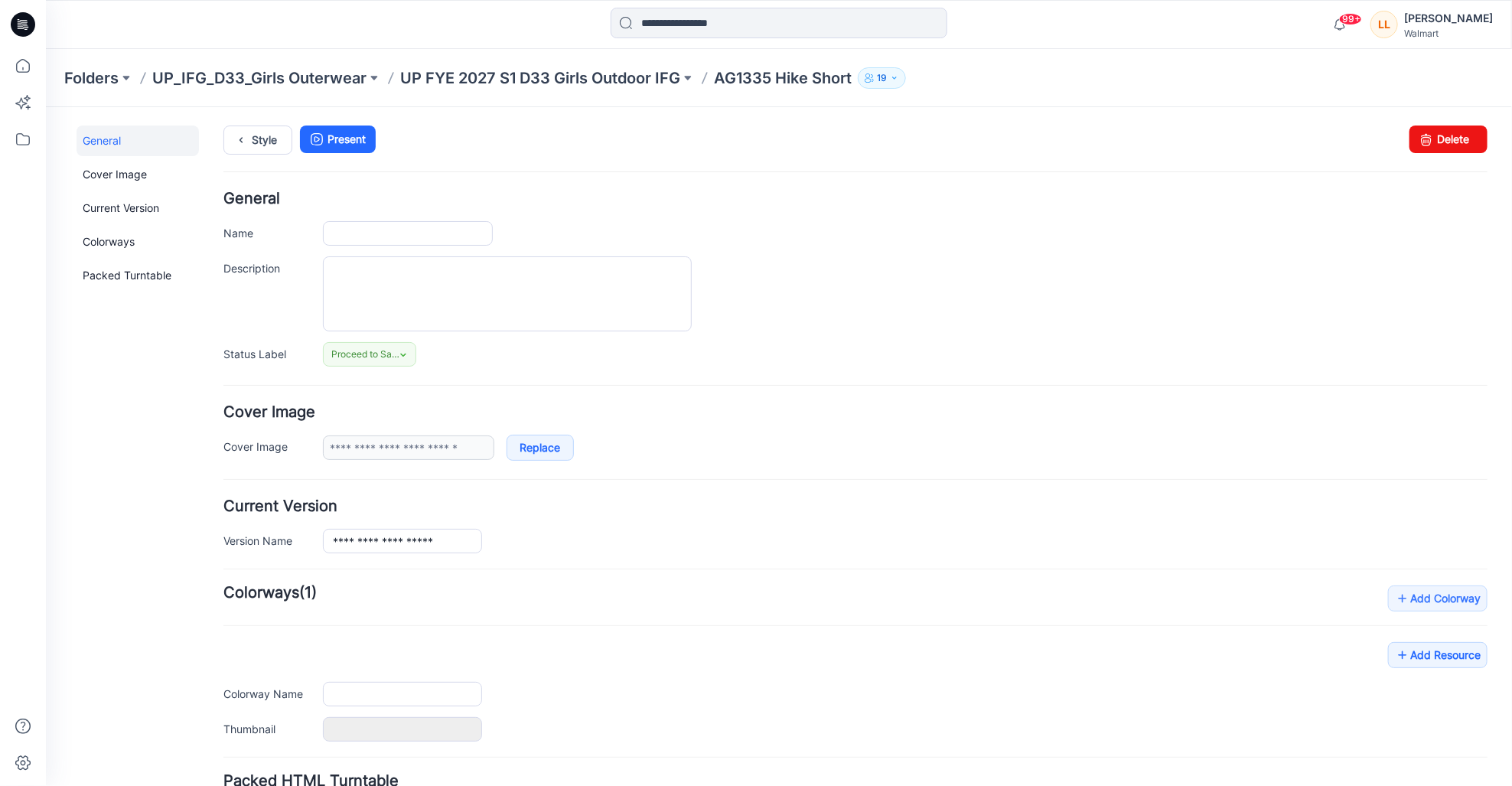
type input "**********"
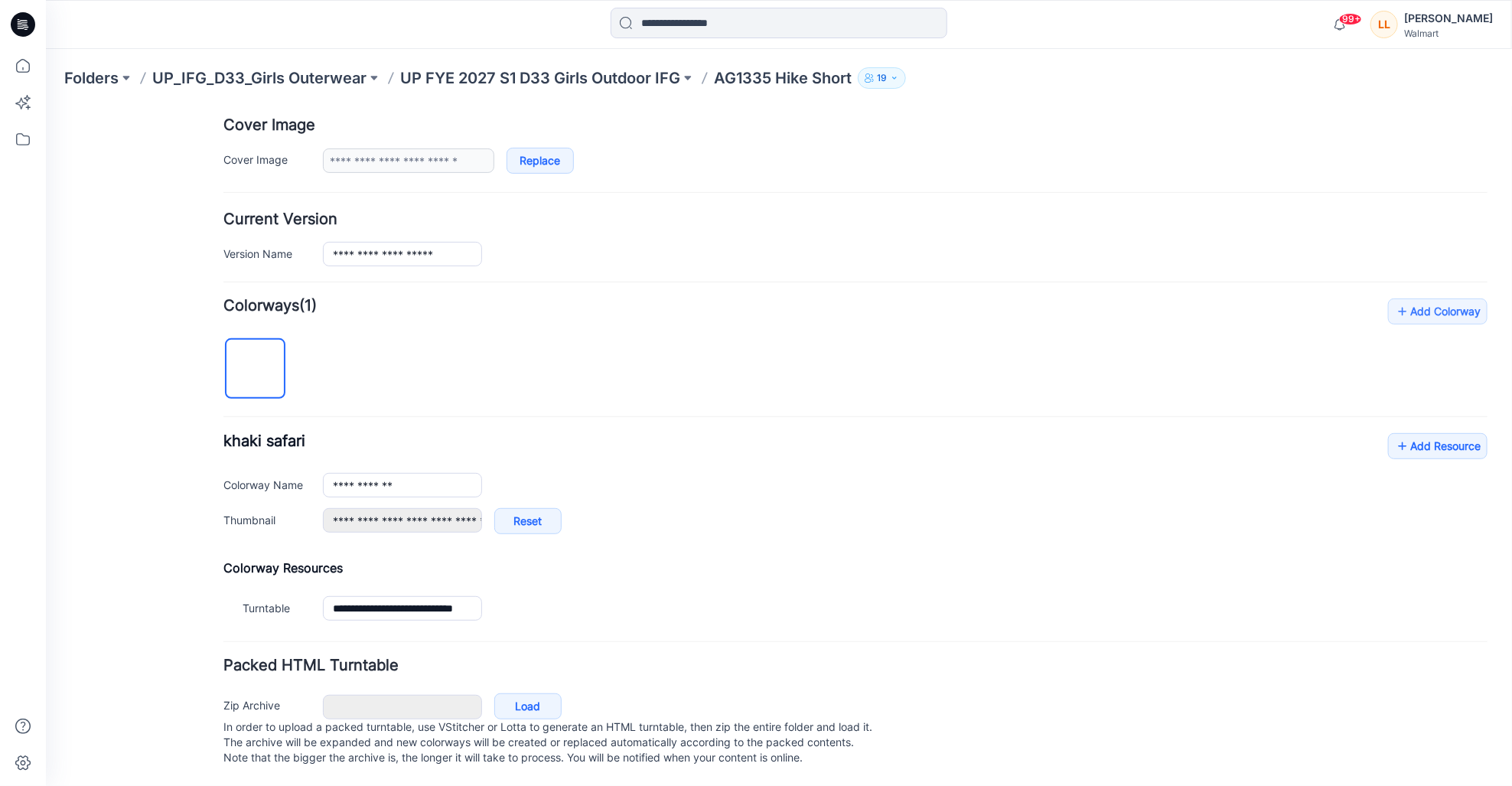
scroll to position [304, 0]
click at [1398, 433] on icon at bounding box center [1402, 445] width 15 height 24
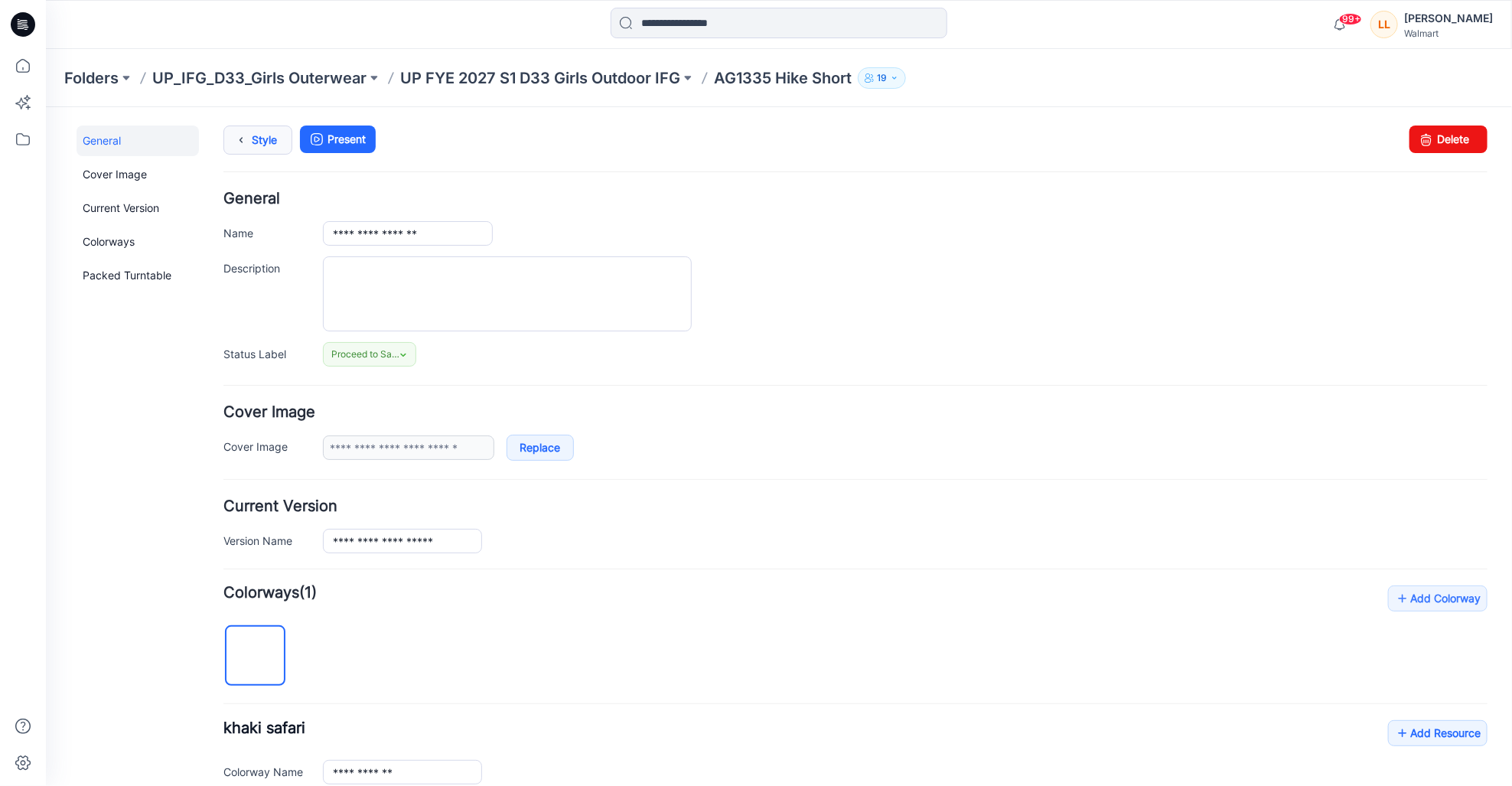
scroll to position [0, 0]
click at [241, 140] on icon at bounding box center [241, 139] width 22 height 28
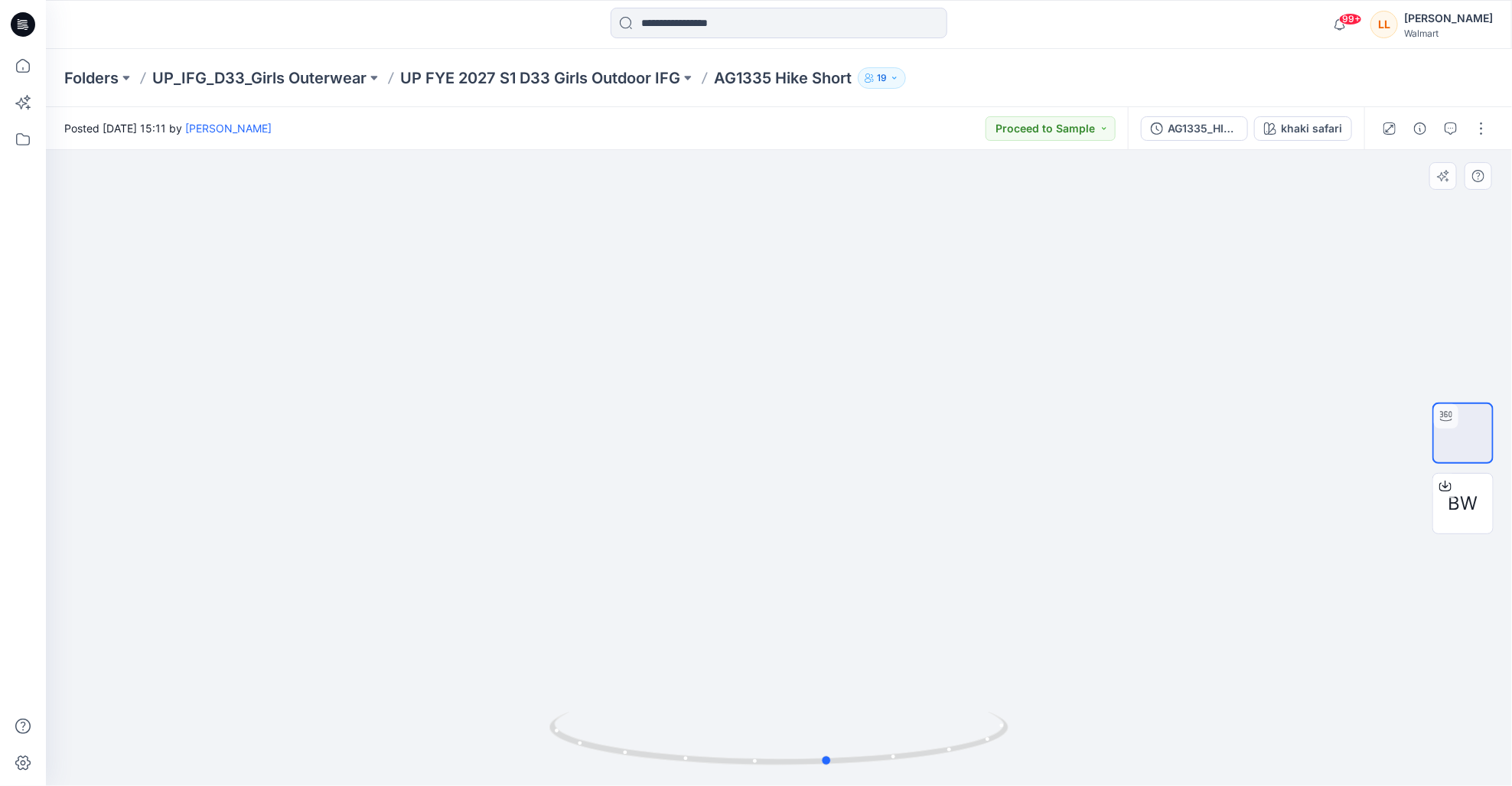
drag, startPoint x: 855, startPoint y: 593, endPoint x: 905, endPoint y: 620, distance: 56.8
click at [905, 620] on div at bounding box center [779, 467] width 1466 height 636
